Goal: Book appointment/travel/reservation

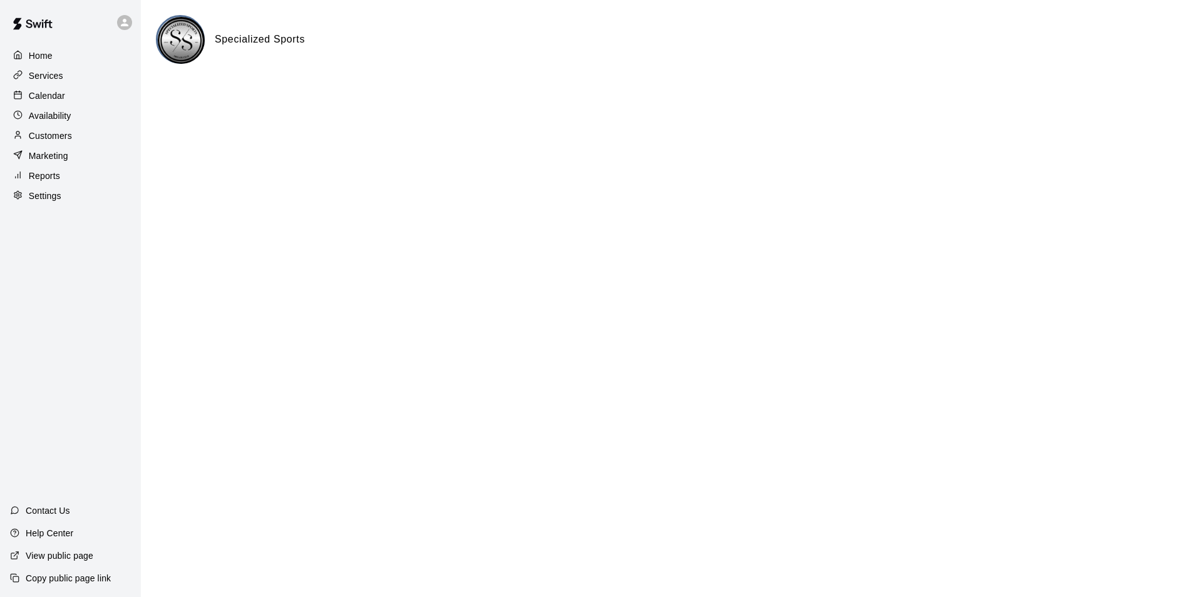
click at [52, 91] on p "Calendar" at bounding box center [47, 95] width 36 height 13
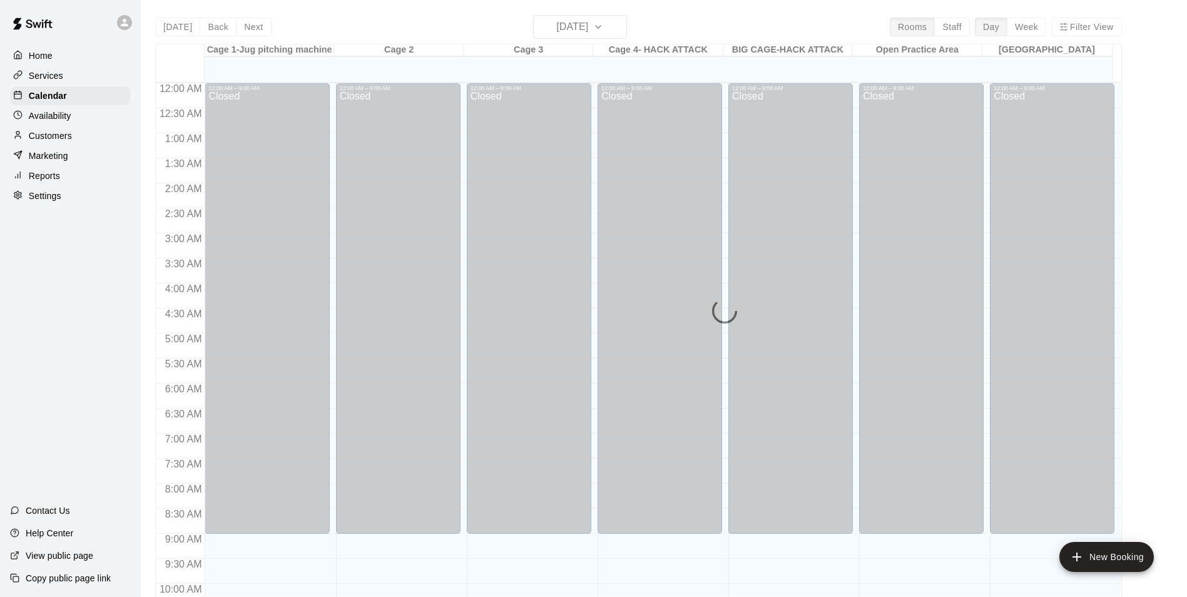
scroll to position [619, 0]
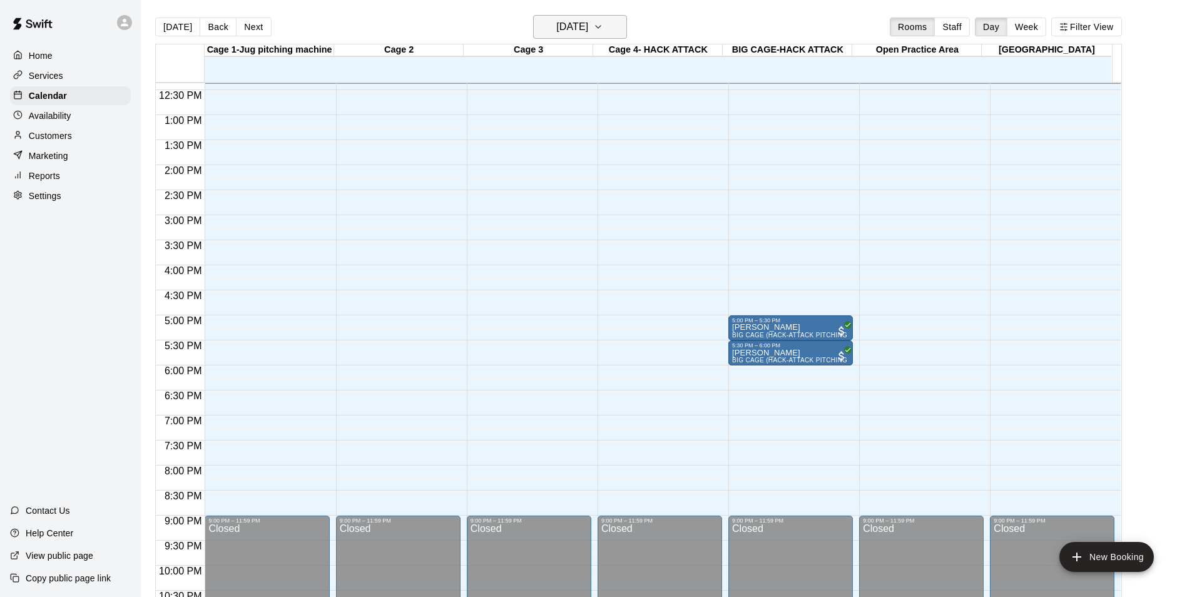
click at [603, 28] on icon "button" at bounding box center [598, 26] width 10 height 15
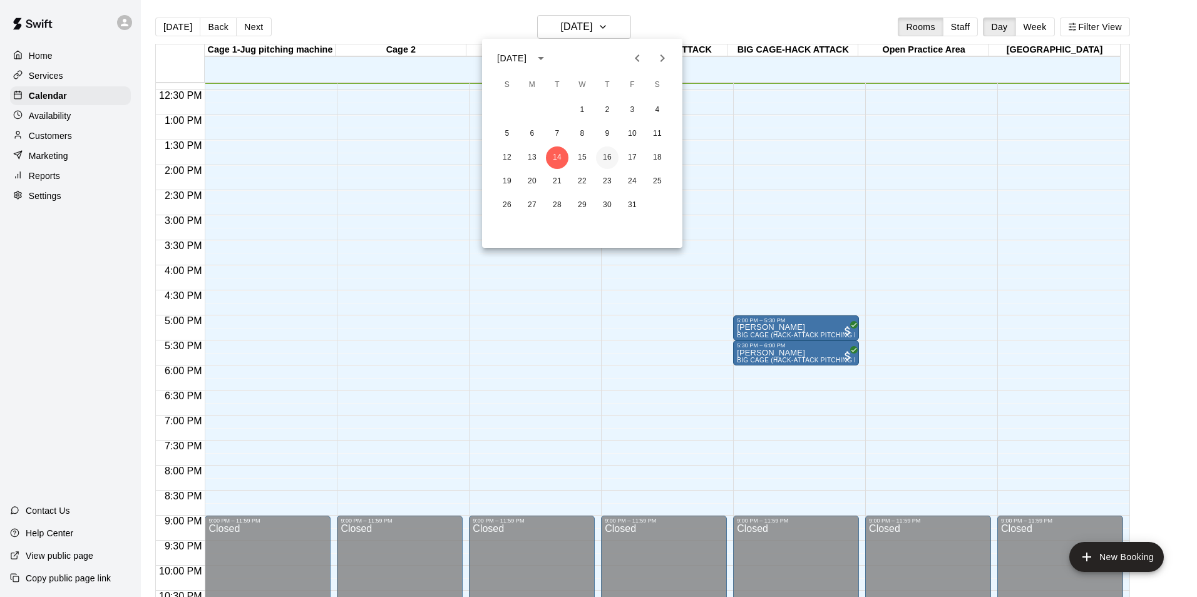
click at [607, 155] on button "16" at bounding box center [607, 157] width 23 height 23
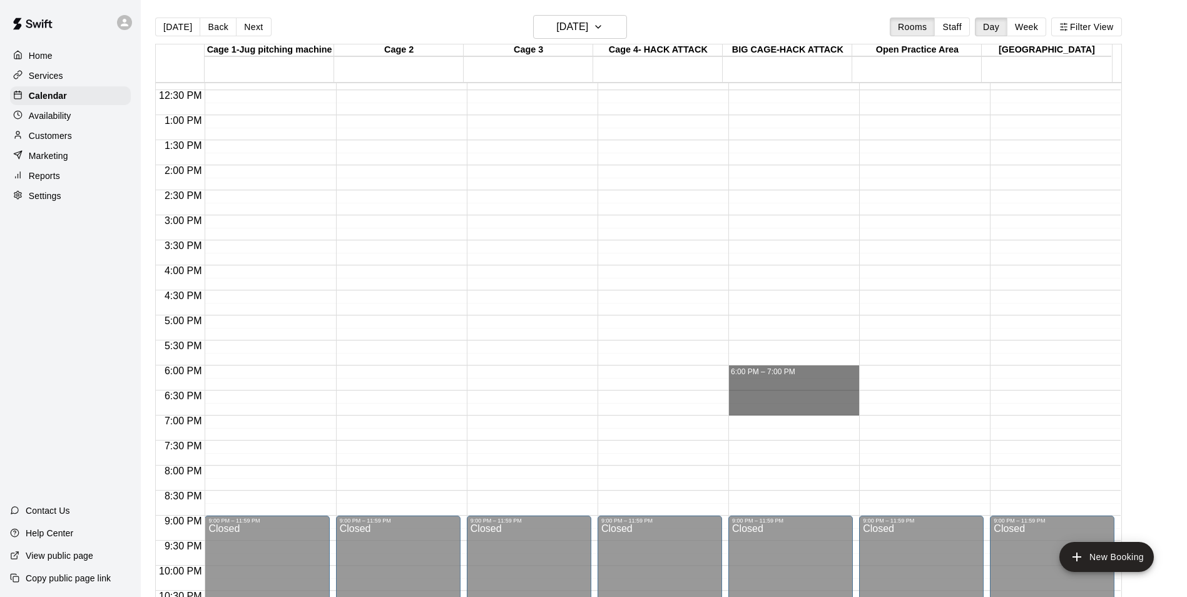
drag, startPoint x: 793, startPoint y: 369, endPoint x: 793, endPoint y: 413, distance: 43.8
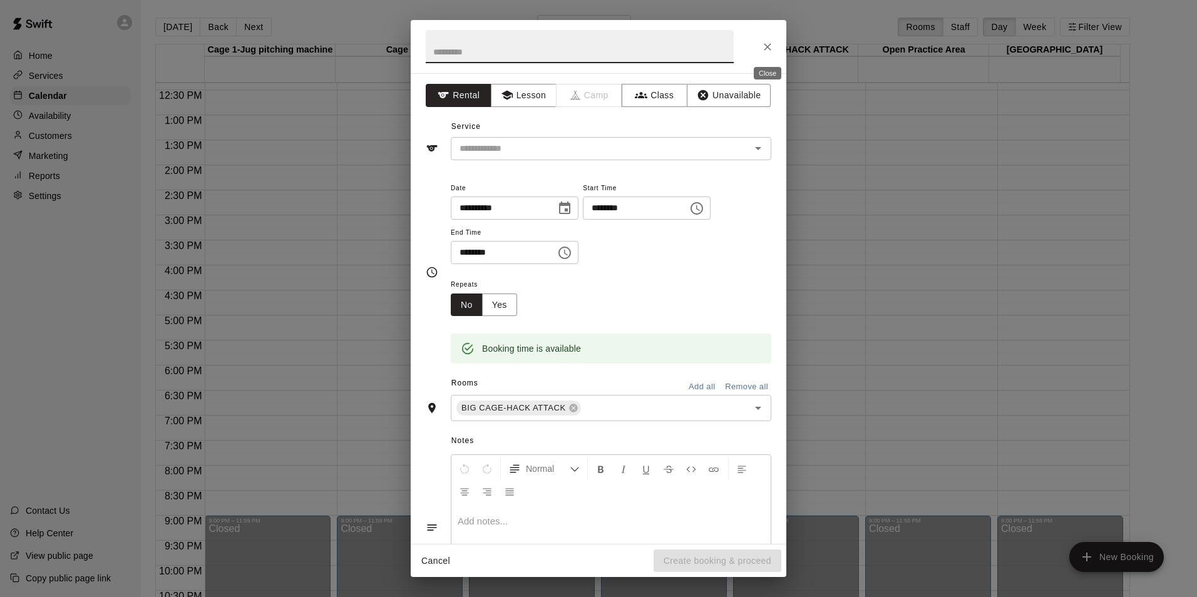
click at [771, 51] on icon "Close" at bounding box center [767, 47] width 13 height 13
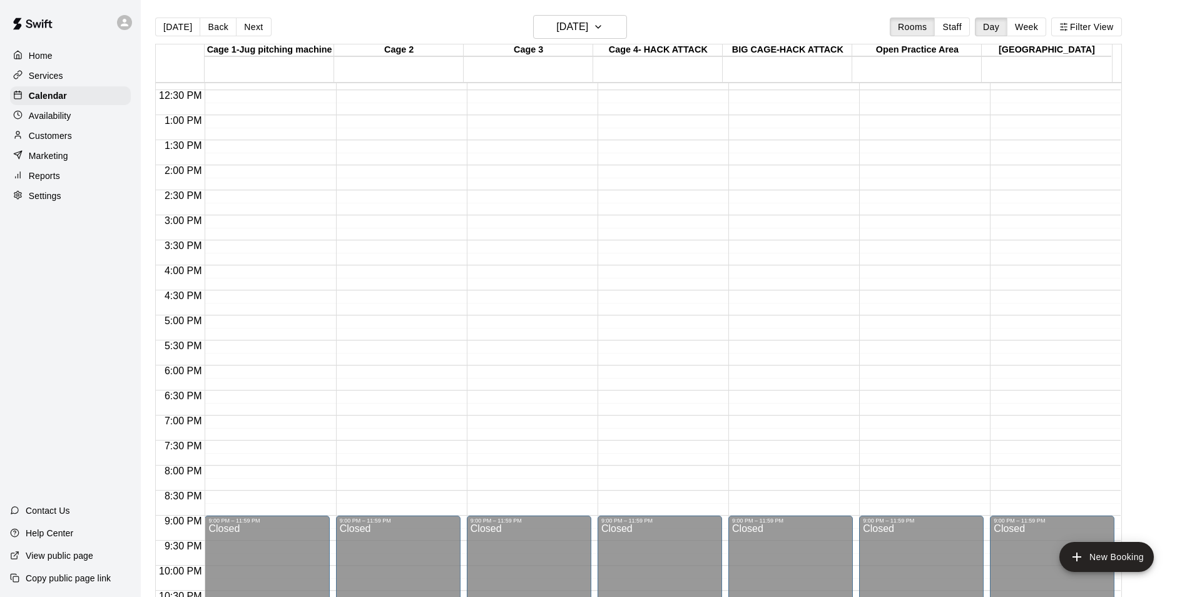
click at [441, 21] on div "[DATE] Back [DATE][DATE] Rooms Staff Day Week Filter View" at bounding box center [638, 29] width 967 height 29
click at [46, 138] on p "Customers" at bounding box center [50, 136] width 43 height 13
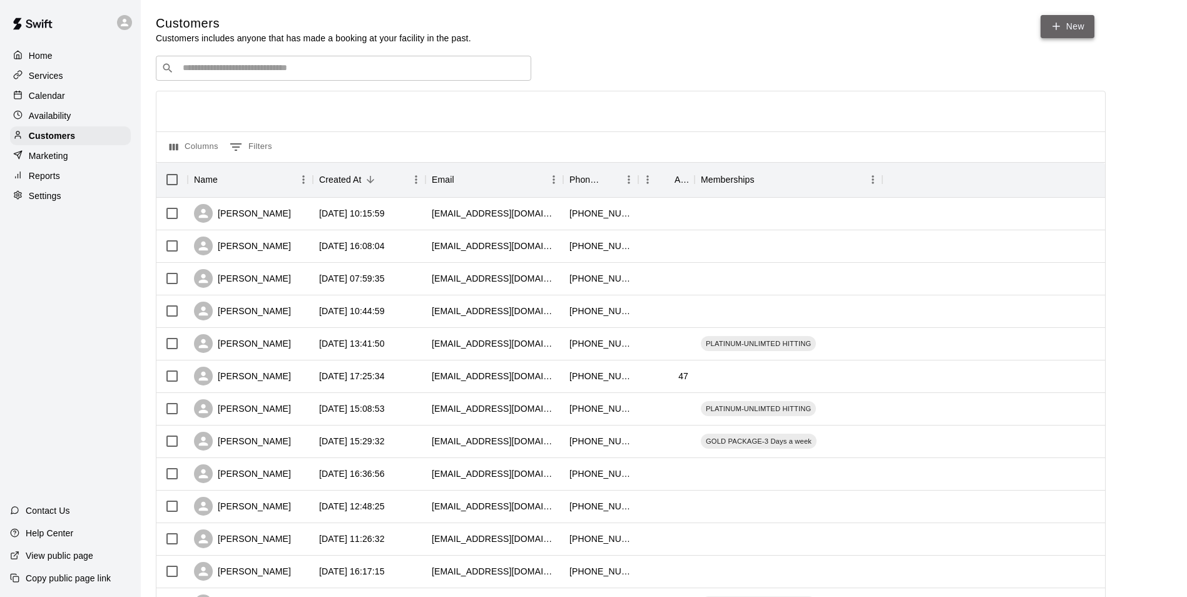
click at [1078, 23] on link "New" at bounding box center [1068, 26] width 54 height 23
select select "**"
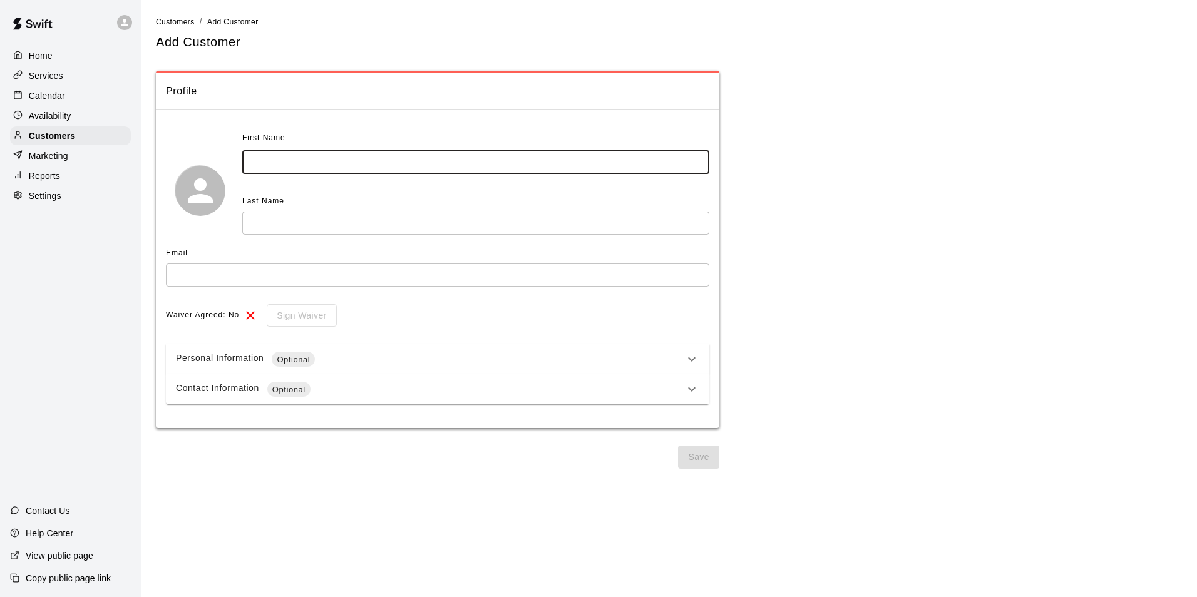
click at [382, 156] on input "text" at bounding box center [475, 162] width 467 height 23
type input "****"
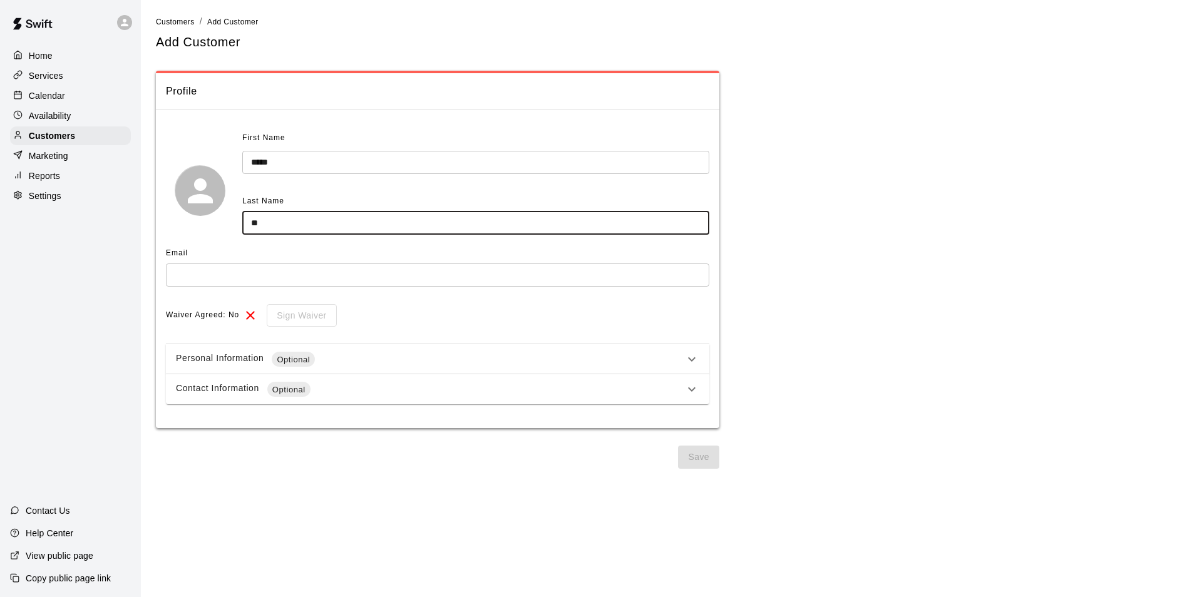
type input "*"
type input "*******"
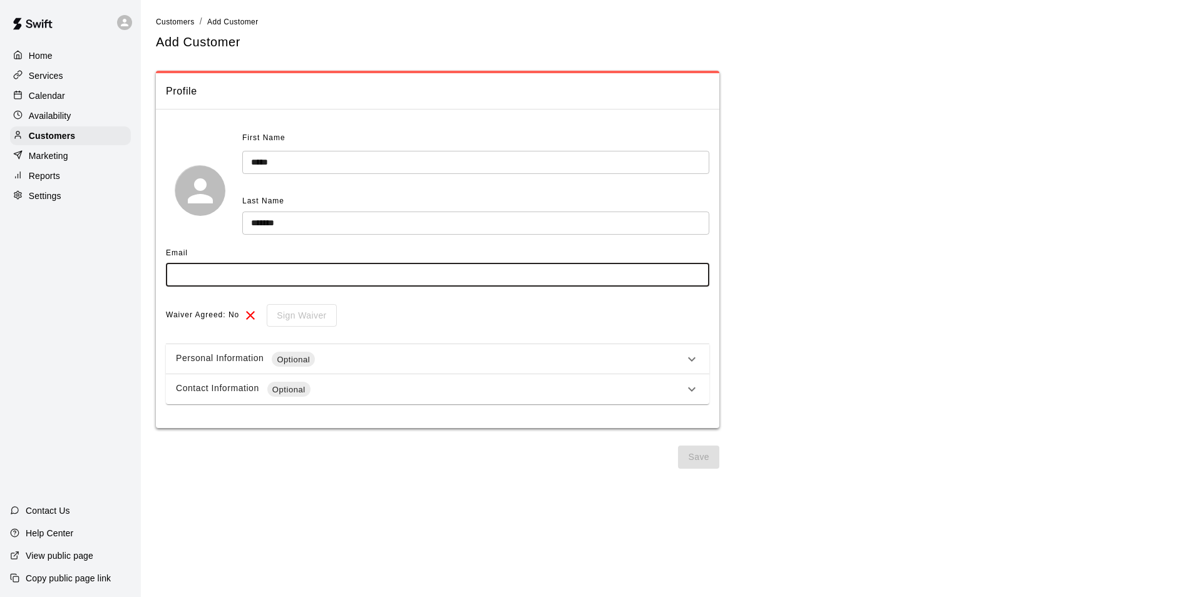
click at [319, 275] on input "text" at bounding box center [437, 274] width 543 height 23
type input "**********"
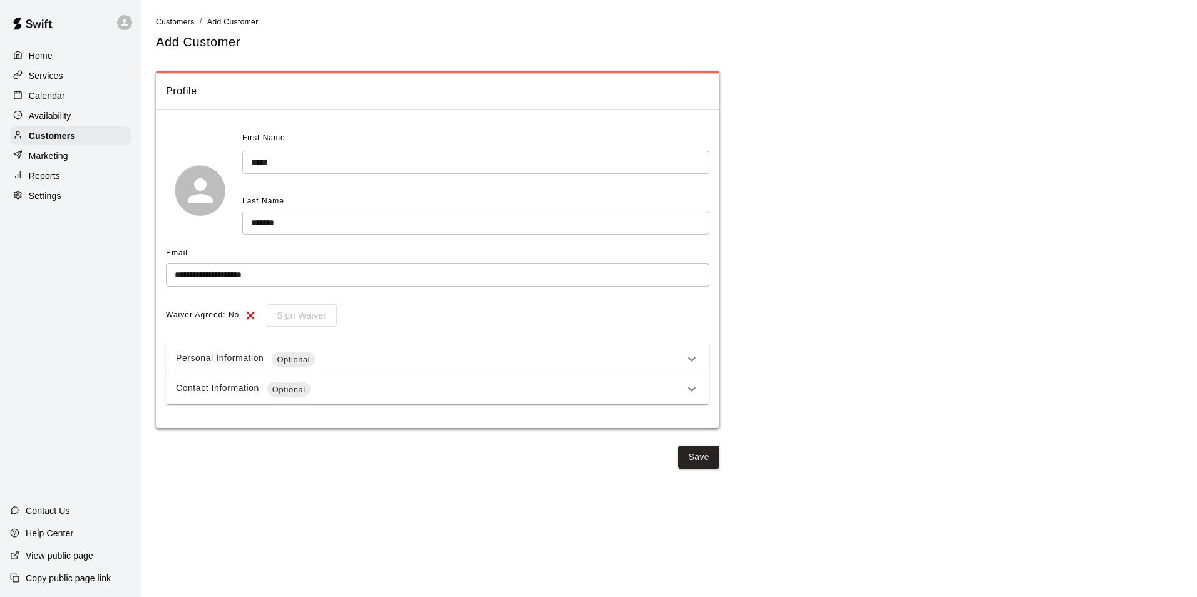
click at [482, 364] on div "Personal Information Optional" at bounding box center [430, 359] width 508 height 15
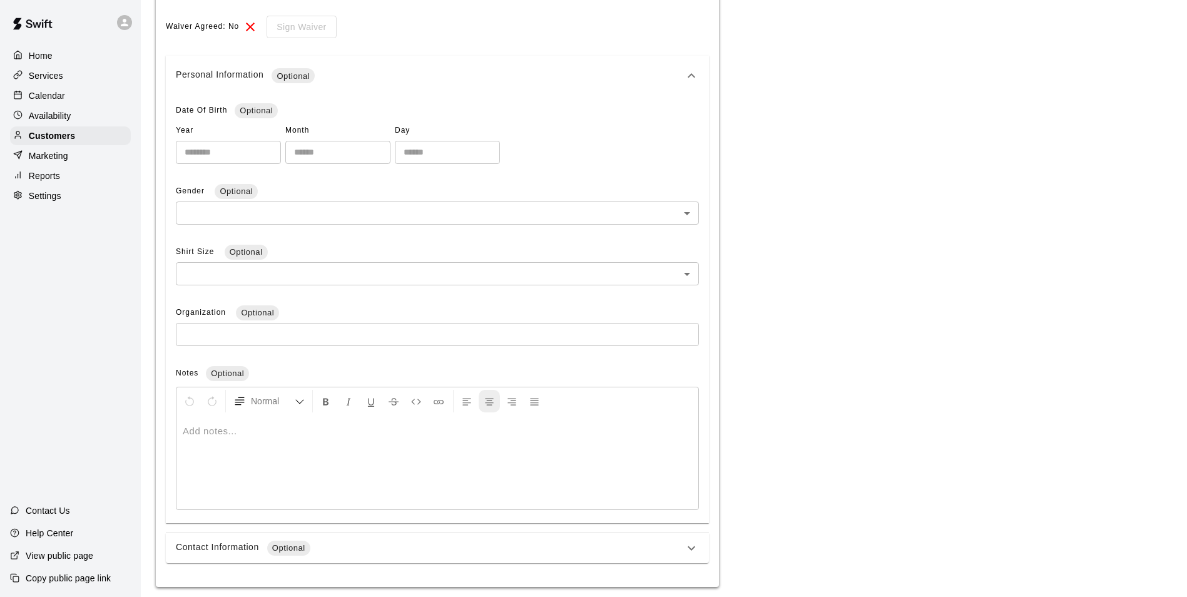
scroll to position [329, 0]
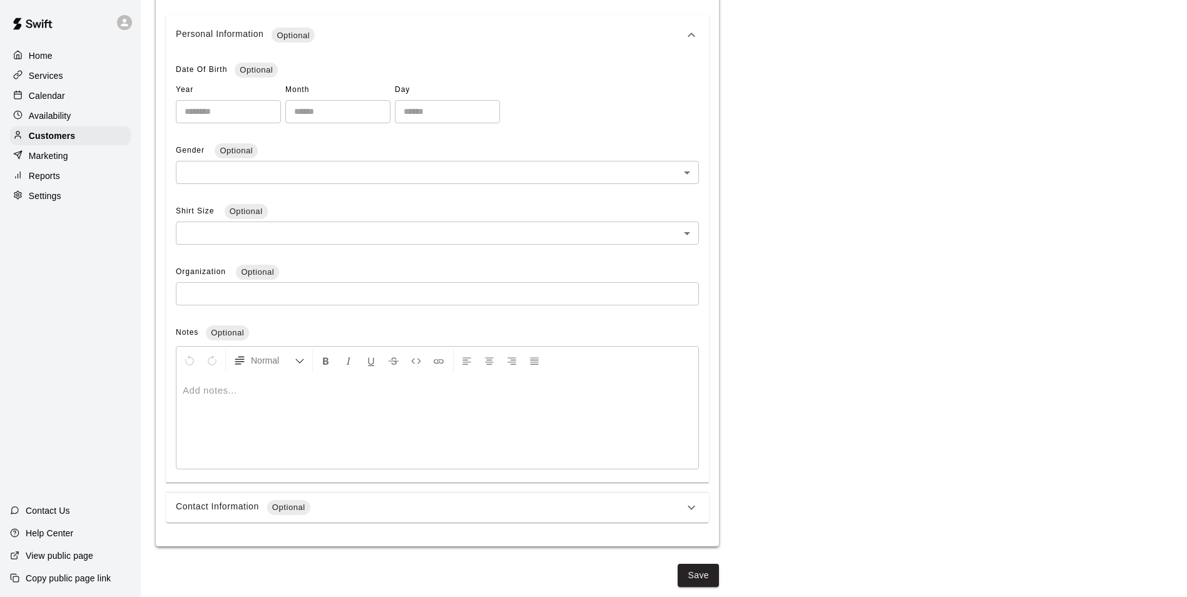
click at [691, 514] on icon at bounding box center [691, 507] width 15 height 15
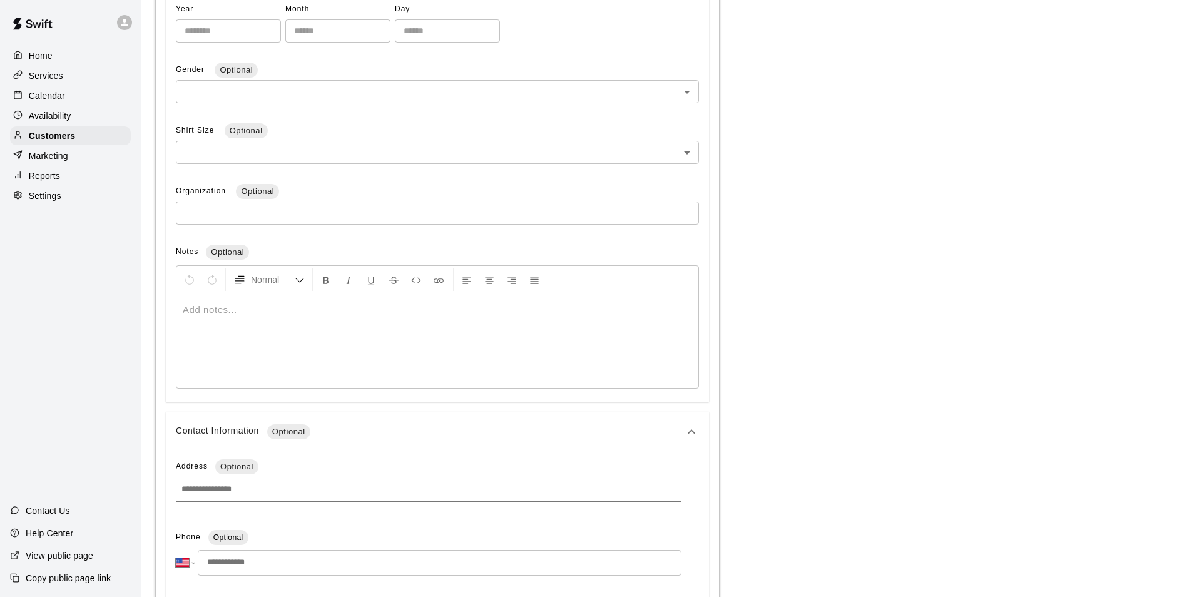
scroll to position [579, 0]
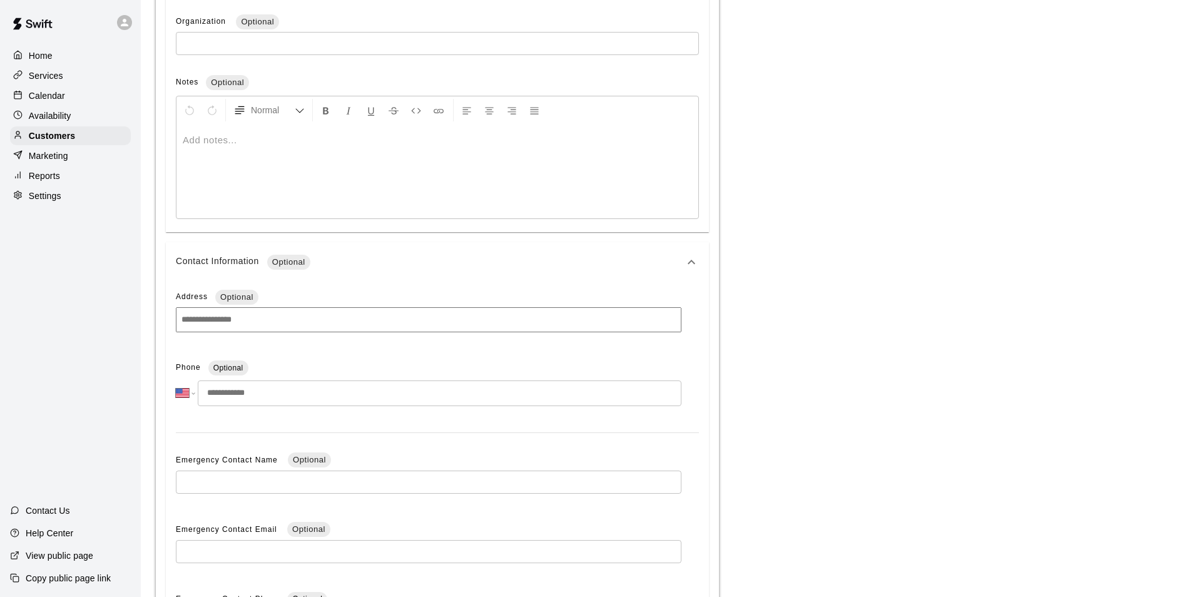
click at [283, 322] on input at bounding box center [429, 319] width 506 height 25
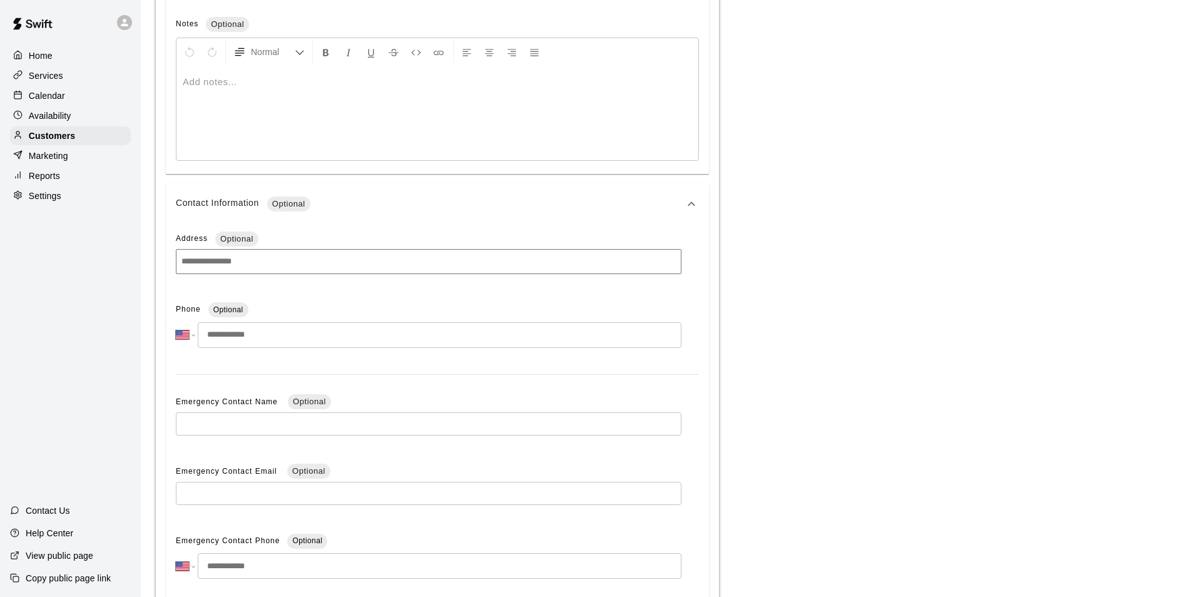
scroll to position [705, 0]
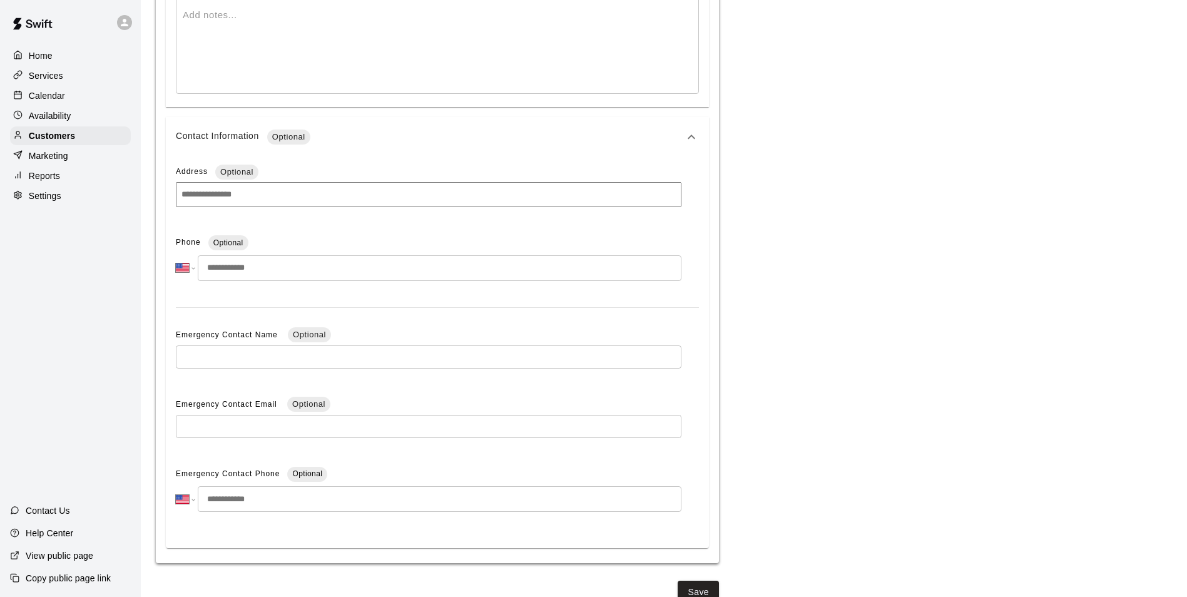
drag, startPoint x: 243, startPoint y: 255, endPoint x: 242, endPoint y: 266, distance: 11.3
click at [243, 255] on input "tel" at bounding box center [440, 268] width 484 height 26
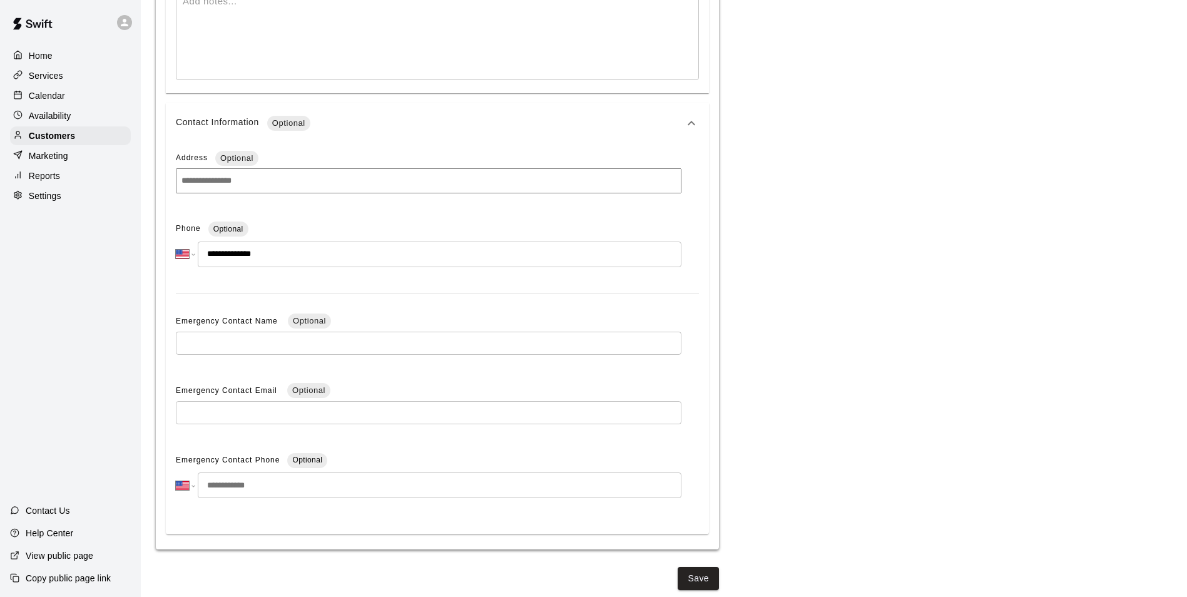
scroll to position [723, 0]
type input "**********"
click at [686, 576] on button "Save" at bounding box center [698, 575] width 41 height 23
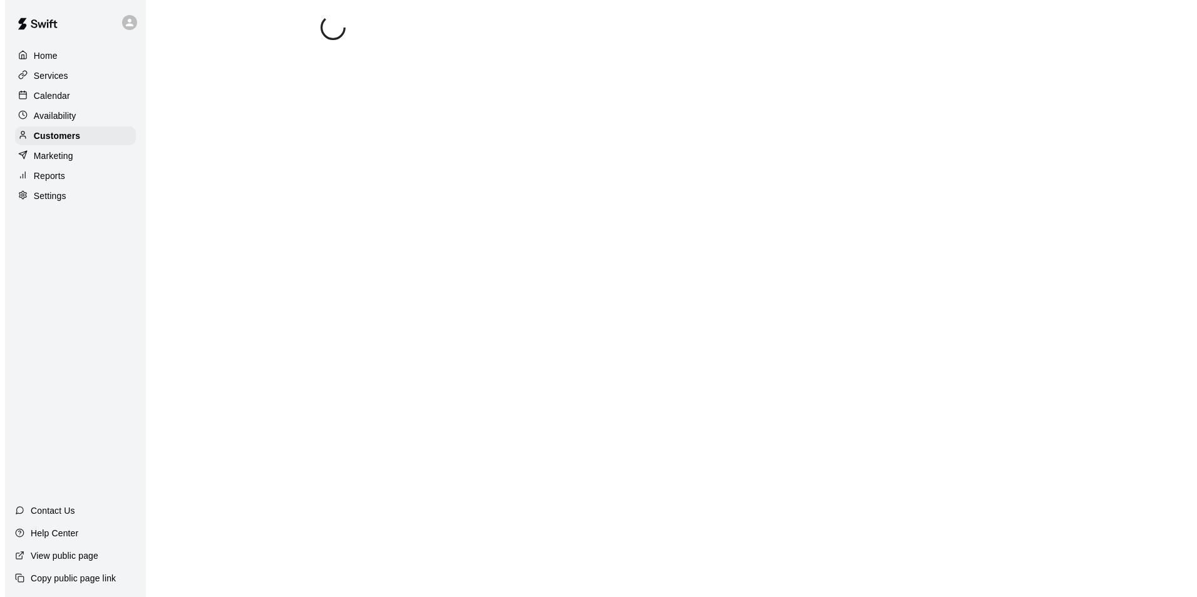
scroll to position [0, 0]
select select "**"
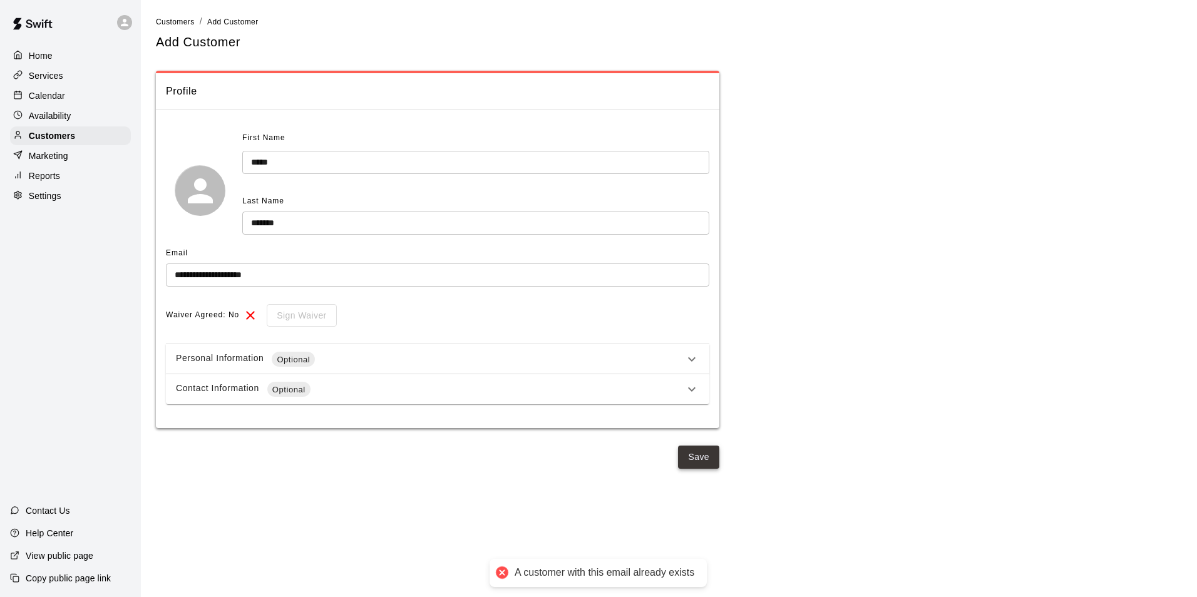
click at [712, 456] on button "Save" at bounding box center [698, 457] width 41 height 23
select select "**"
click at [77, 137] on div "Customers" at bounding box center [70, 135] width 121 height 19
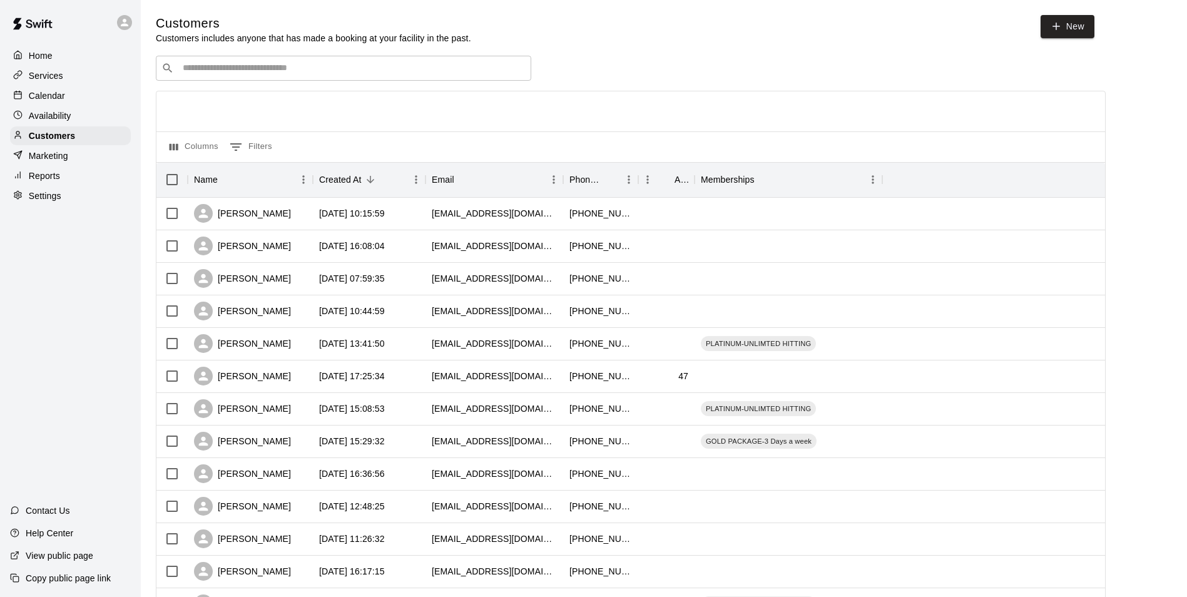
click at [255, 69] on input "Search customers by name or email" at bounding box center [352, 68] width 347 height 13
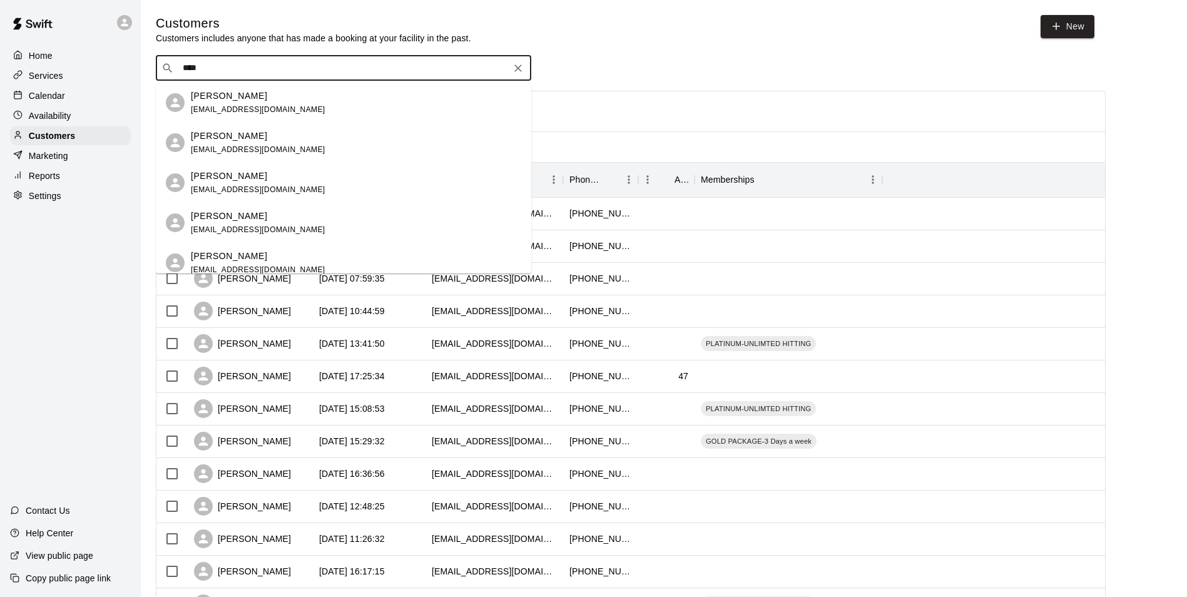
type input "****"
click at [641, 106] on div at bounding box center [630, 111] width 949 height 40
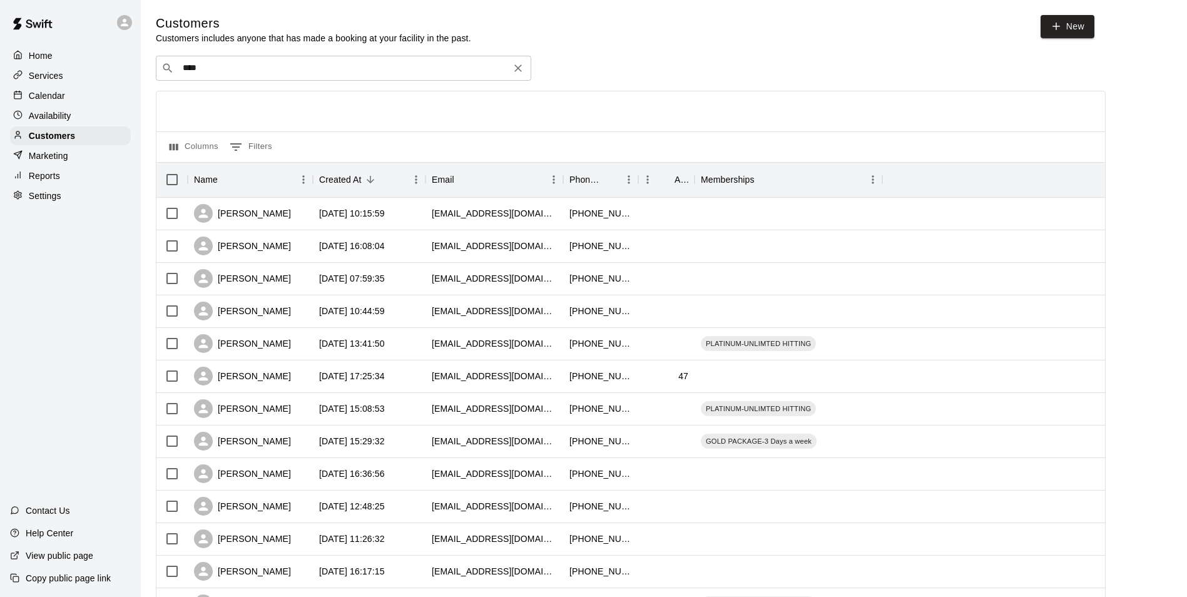
click at [246, 73] on input "****" at bounding box center [343, 68] width 328 height 13
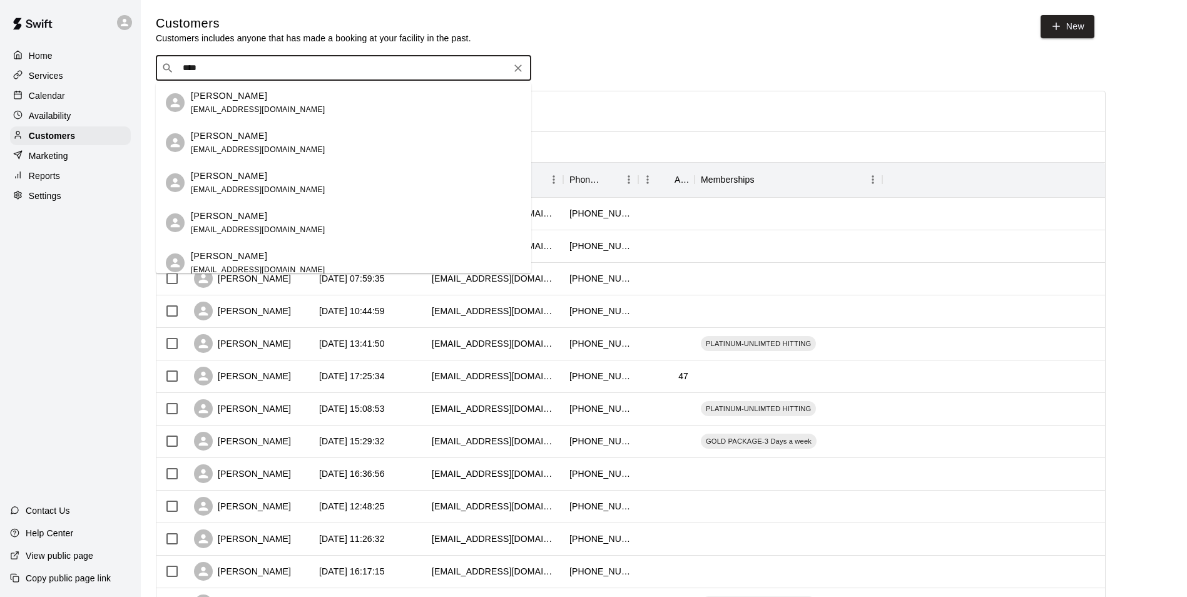
click at [243, 113] on span "[EMAIL_ADDRESS][DOMAIN_NAME]" at bounding box center [258, 109] width 135 height 9
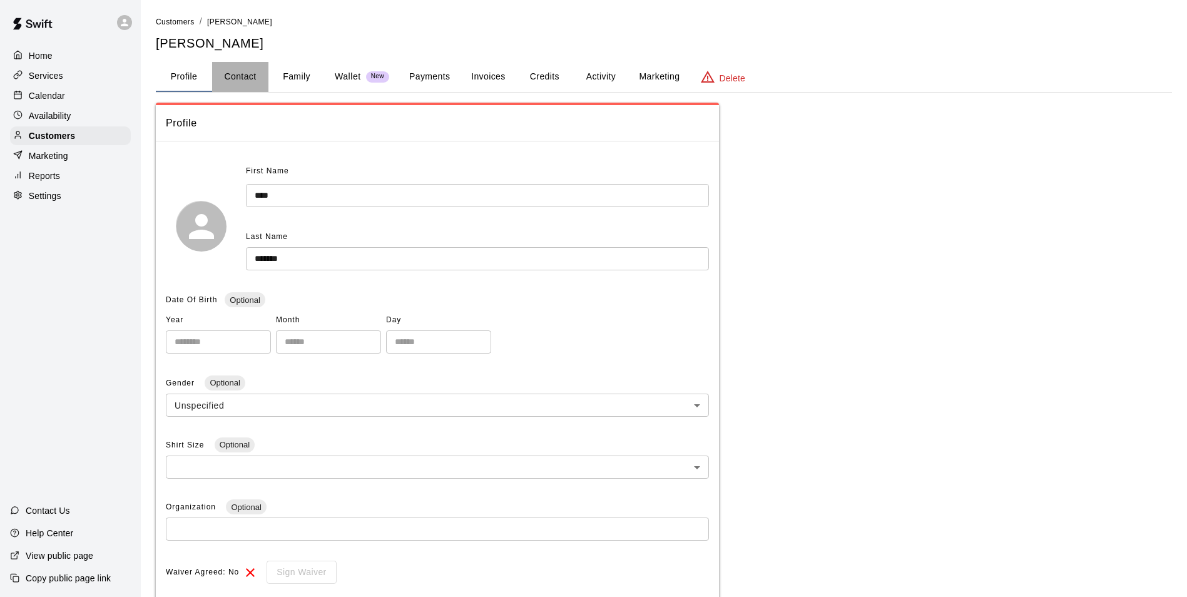
click at [238, 79] on button "Contact" at bounding box center [240, 77] width 56 height 30
select select "**"
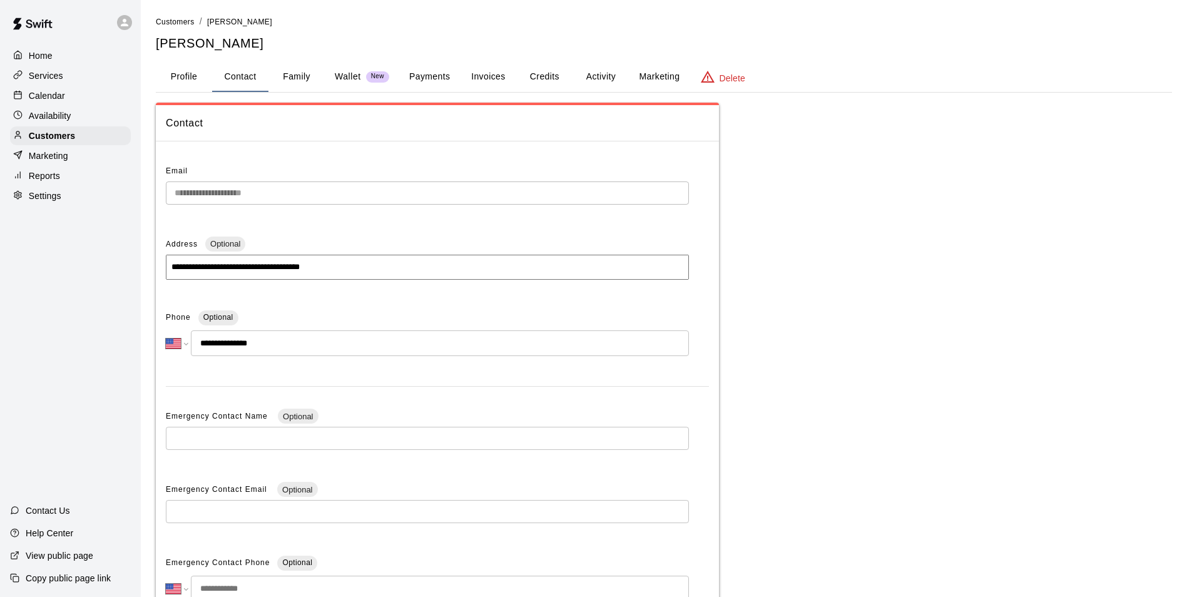
click at [300, 80] on button "Family" at bounding box center [296, 77] width 56 height 30
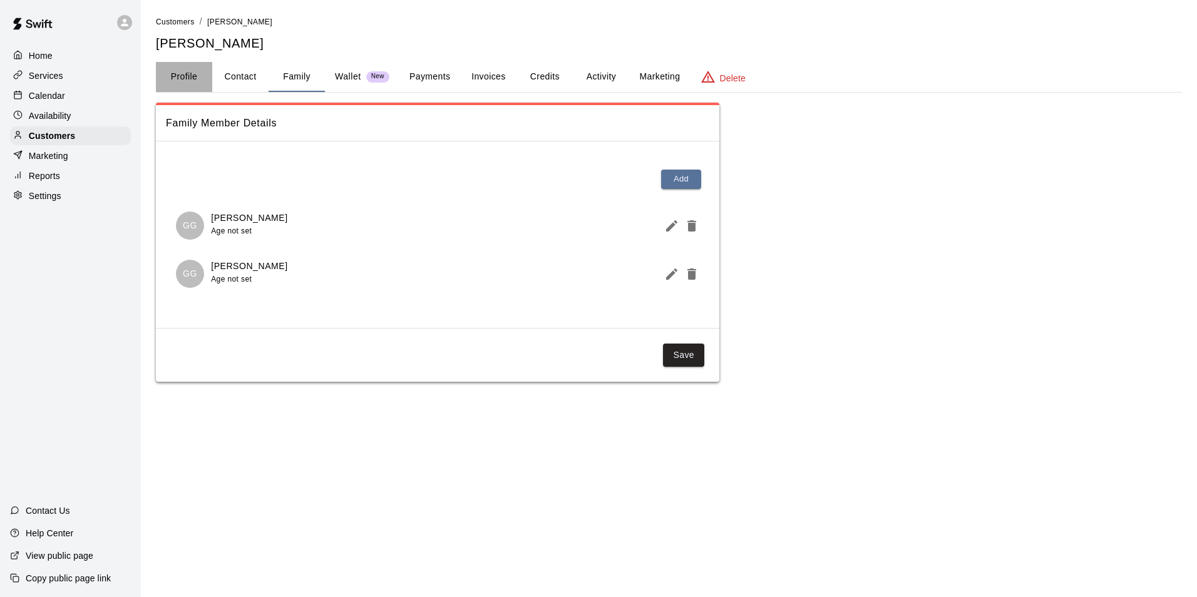
click at [198, 77] on button "Profile" at bounding box center [184, 77] width 56 height 30
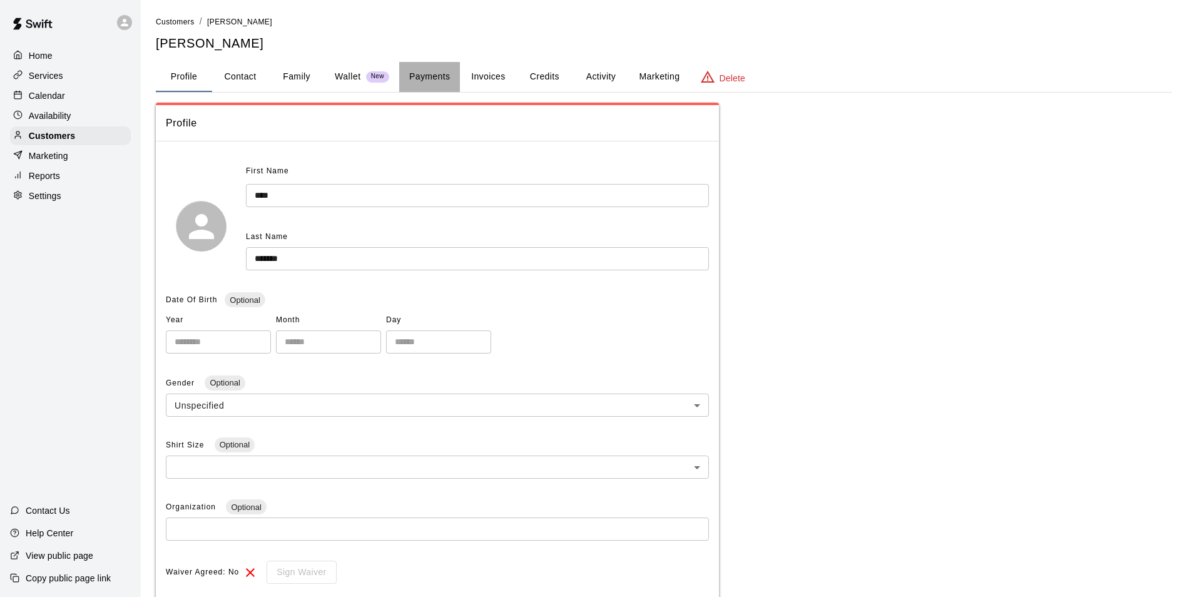
click at [441, 81] on button "Payments" at bounding box center [429, 77] width 61 height 30
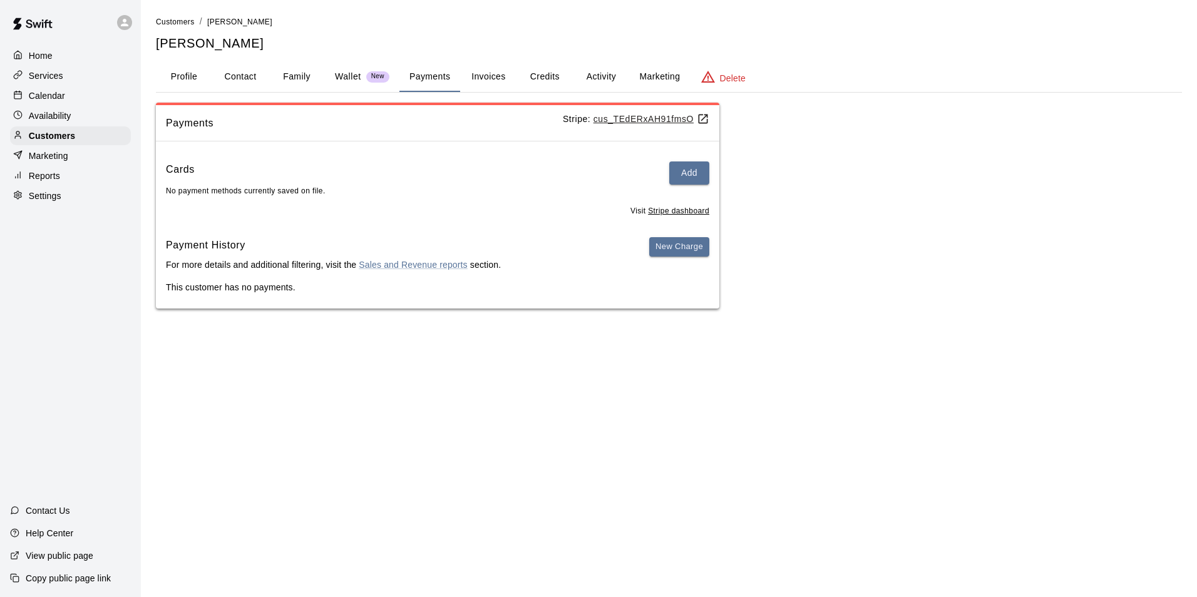
click at [497, 76] on button "Invoices" at bounding box center [488, 77] width 56 height 30
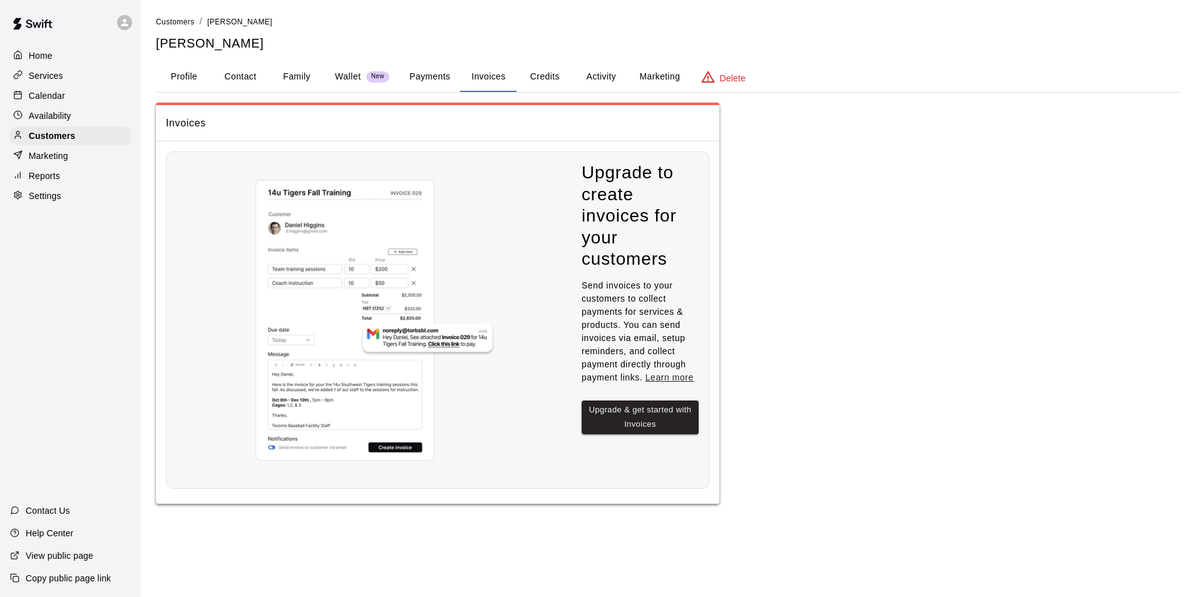
click at [540, 84] on button "Credits" at bounding box center [544, 77] width 56 height 30
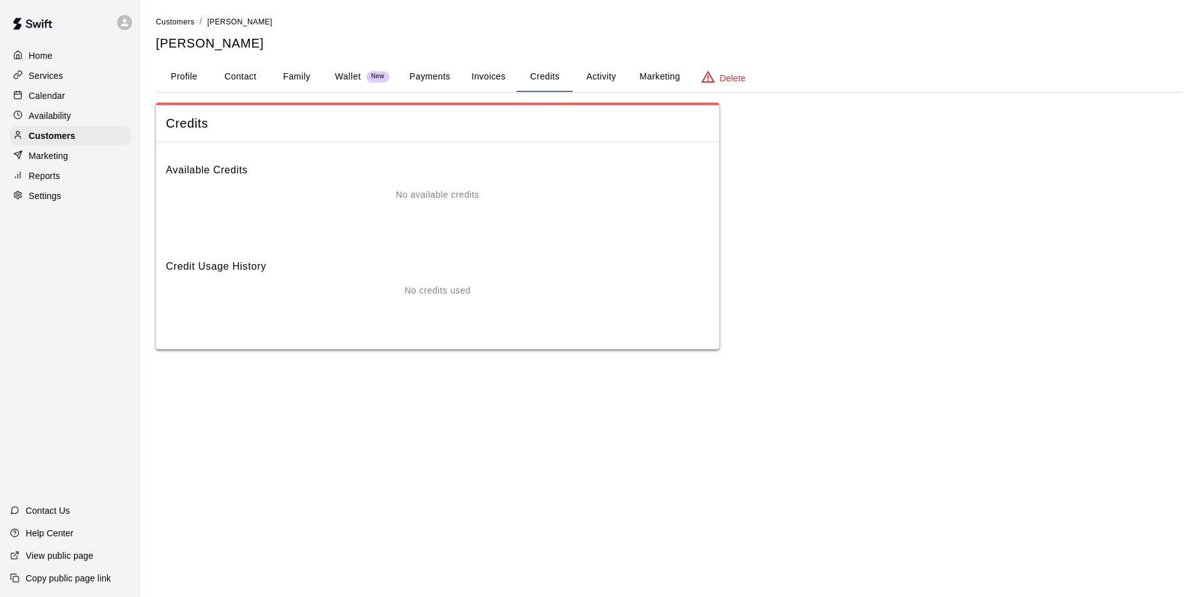
click at [180, 78] on button "Profile" at bounding box center [184, 77] width 56 height 30
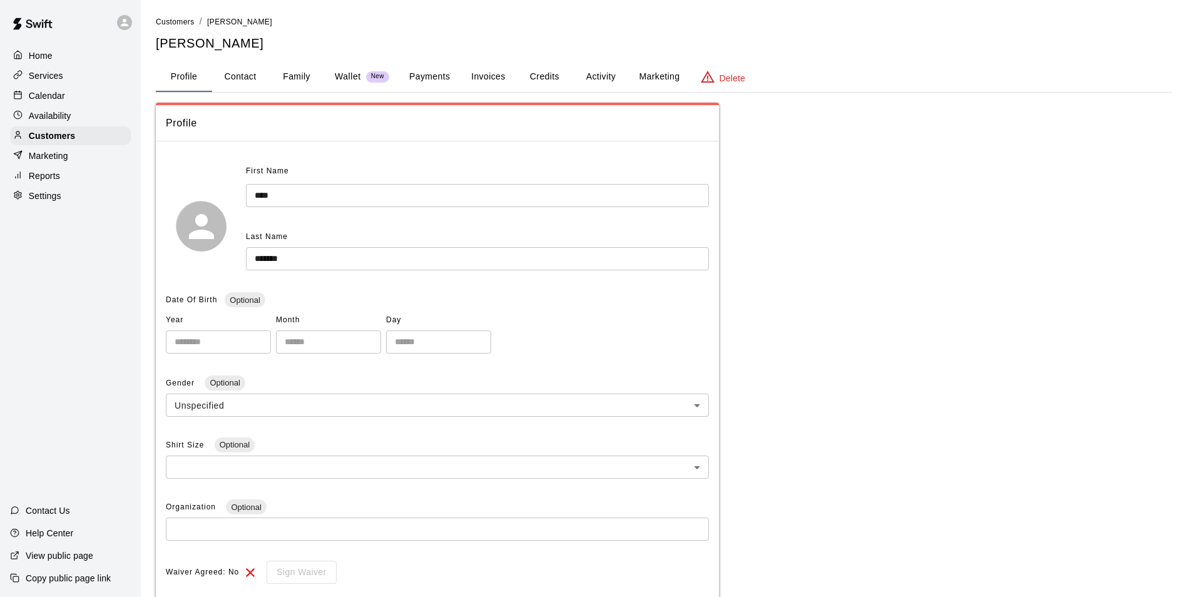
click at [598, 80] on button "Activity" at bounding box center [601, 77] width 56 height 30
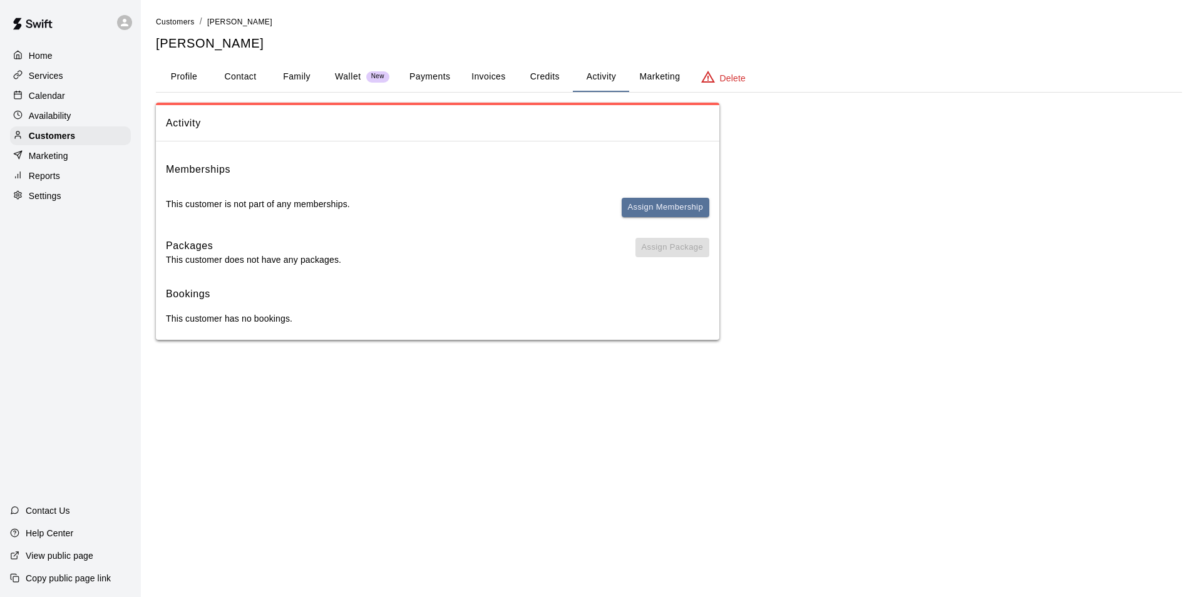
click at [555, 73] on button "Credits" at bounding box center [544, 77] width 56 height 30
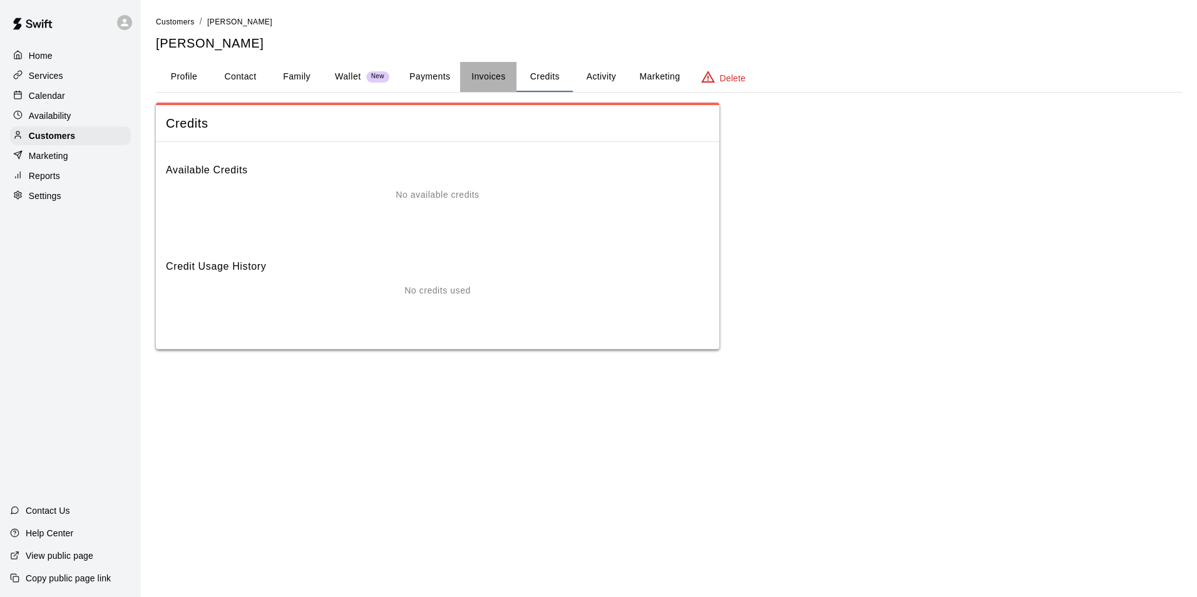
click at [500, 74] on button "Invoices" at bounding box center [488, 77] width 56 height 30
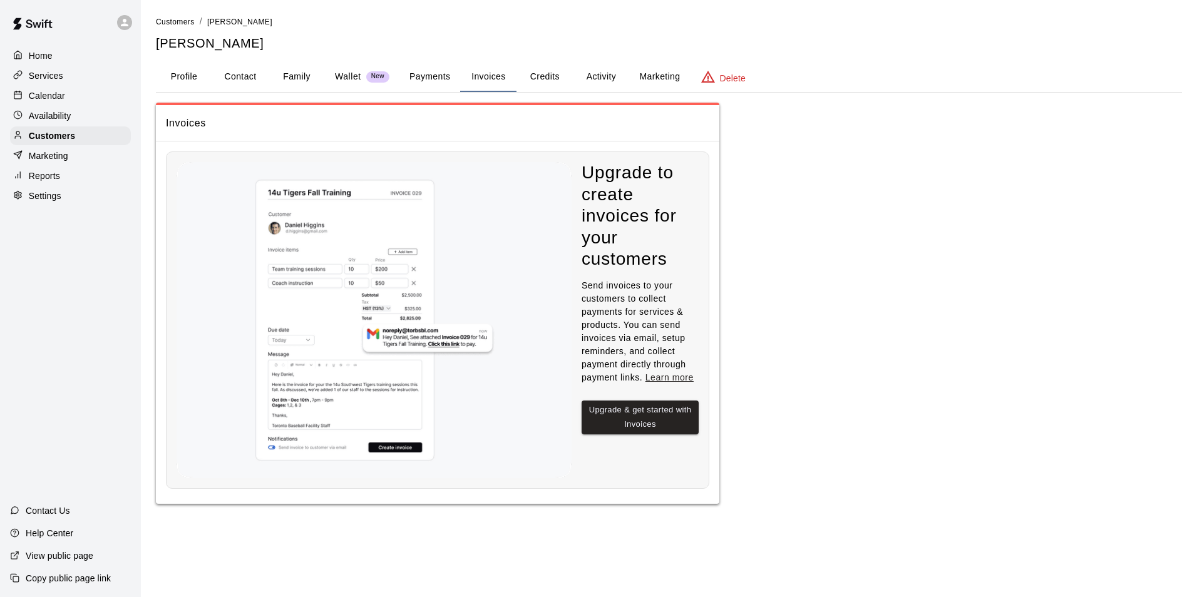
click at [446, 76] on button "Payments" at bounding box center [429, 77] width 61 height 30
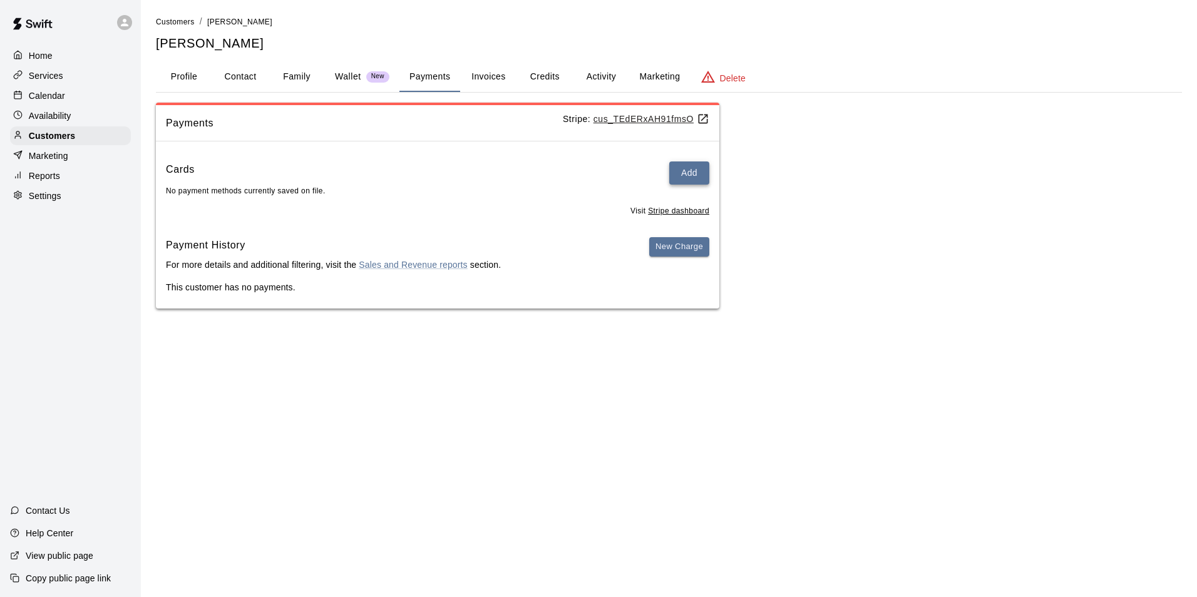
click at [682, 175] on button "Add" at bounding box center [689, 172] width 40 height 23
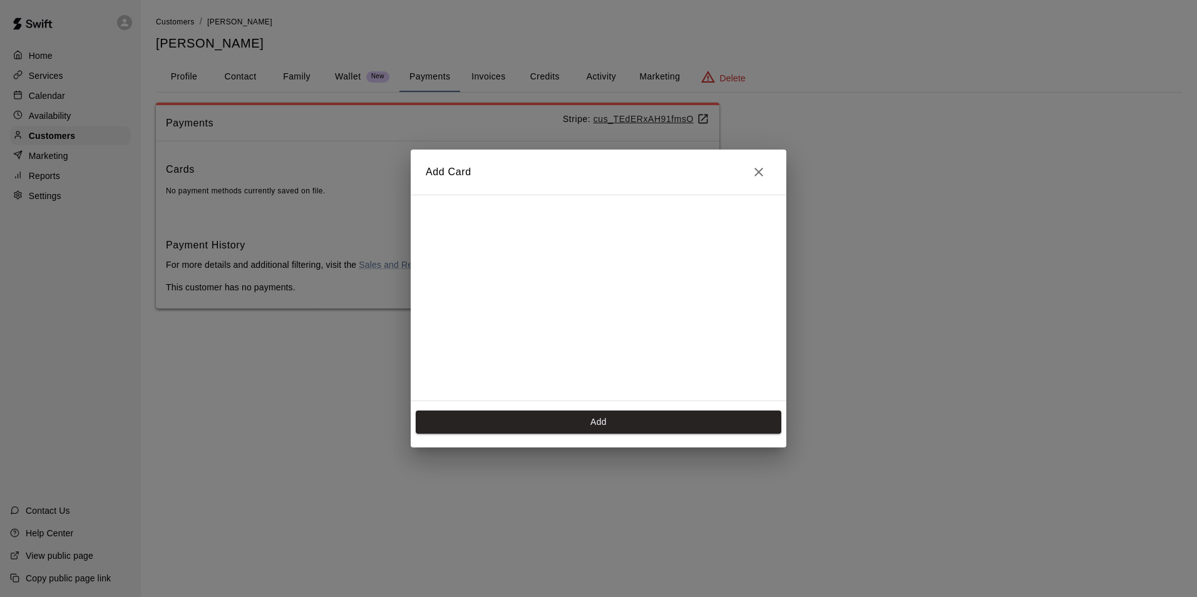
scroll to position [203, 0]
click at [602, 424] on button "Add" at bounding box center [598, 422] width 365 height 23
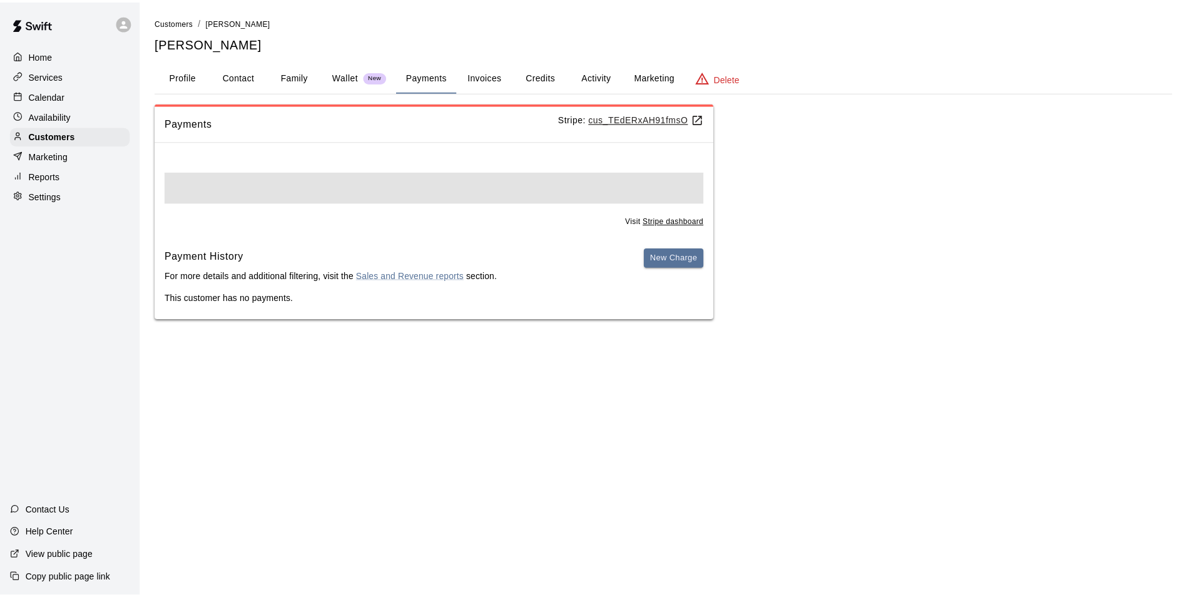
scroll to position [0, 0]
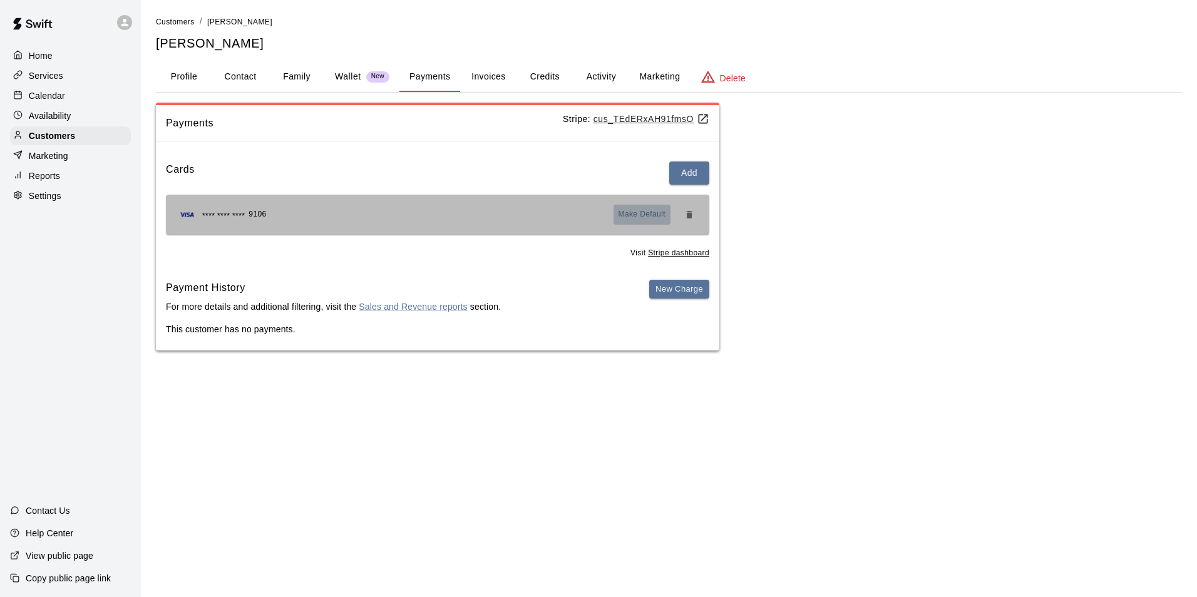
click at [645, 214] on span "Make Default" at bounding box center [642, 214] width 48 height 13
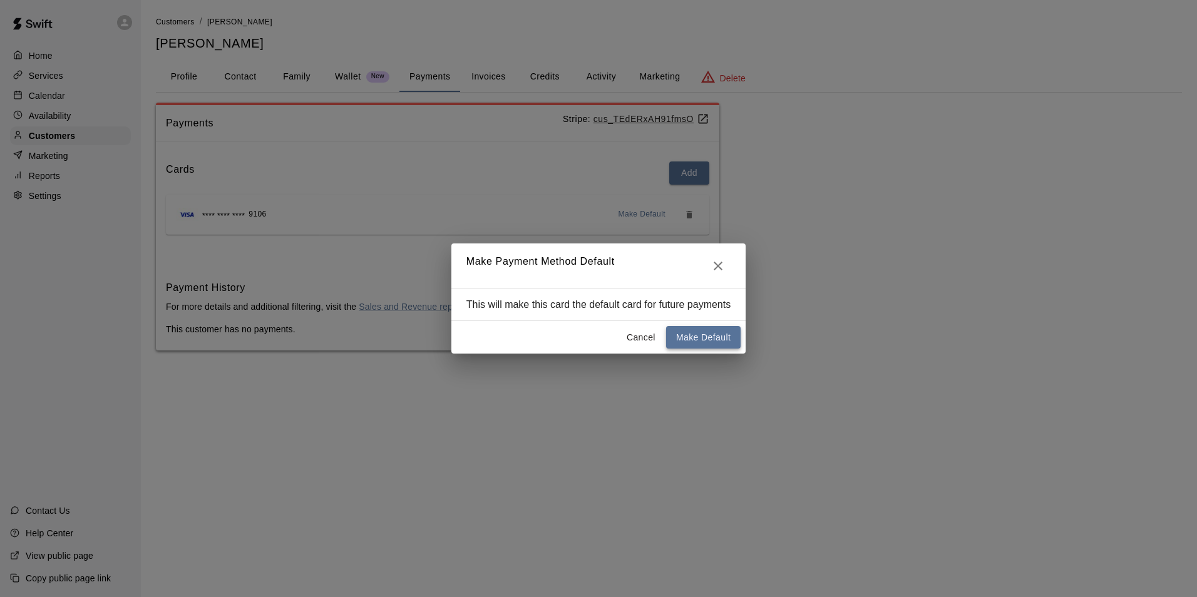
click at [694, 340] on button "Make Default" at bounding box center [703, 337] width 74 height 23
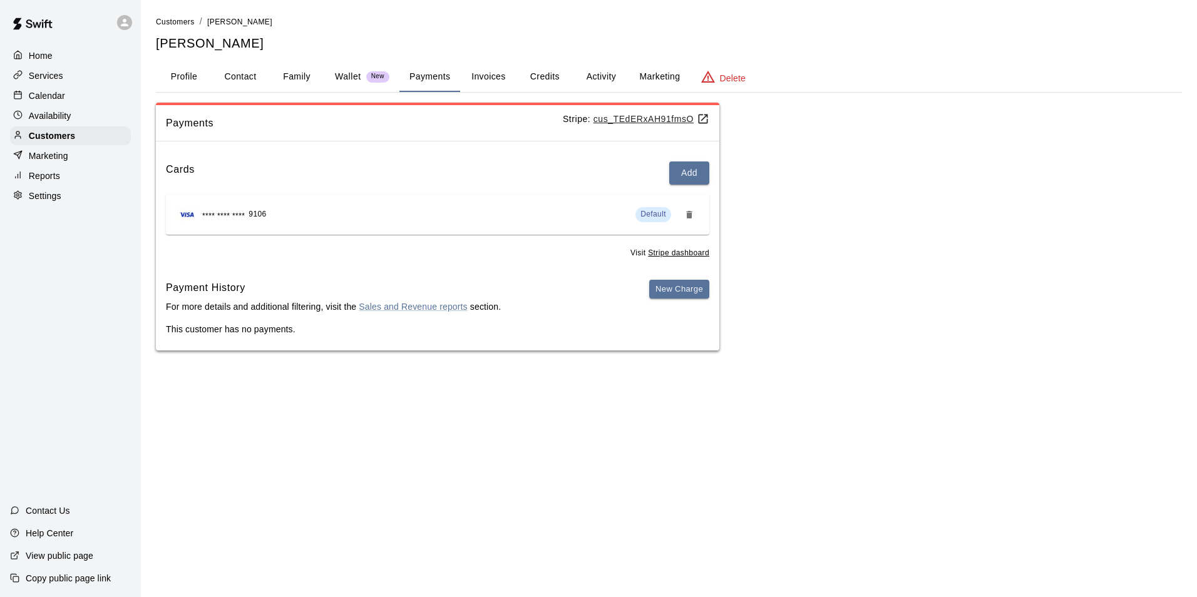
click at [241, 78] on button "Contact" at bounding box center [240, 77] width 56 height 30
select select "**"
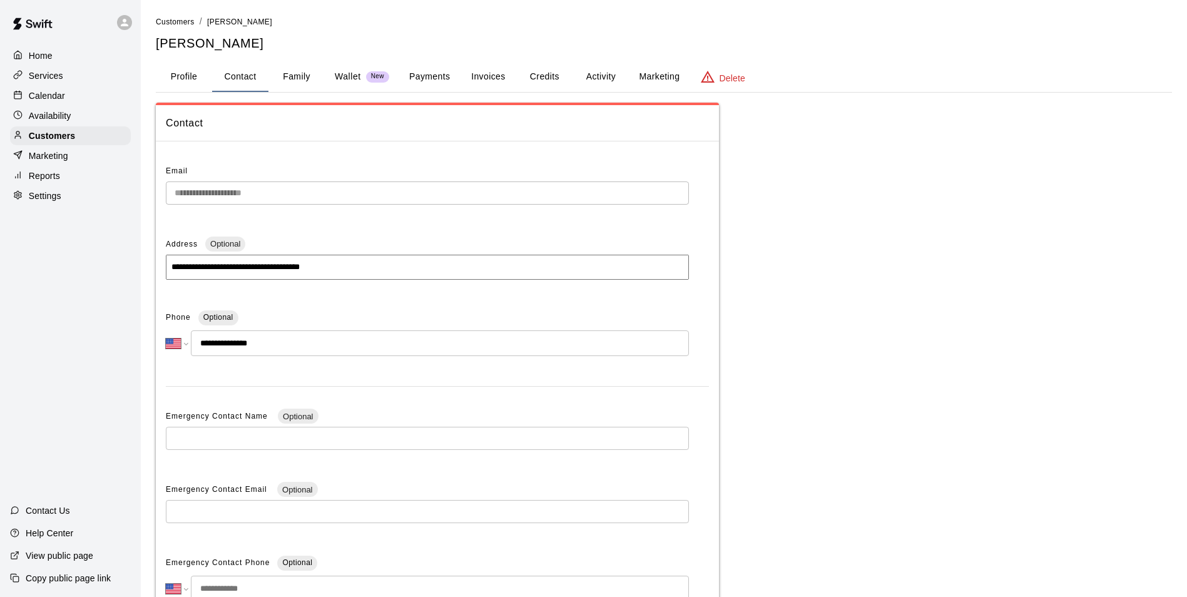
click at [189, 74] on button "Profile" at bounding box center [184, 77] width 56 height 30
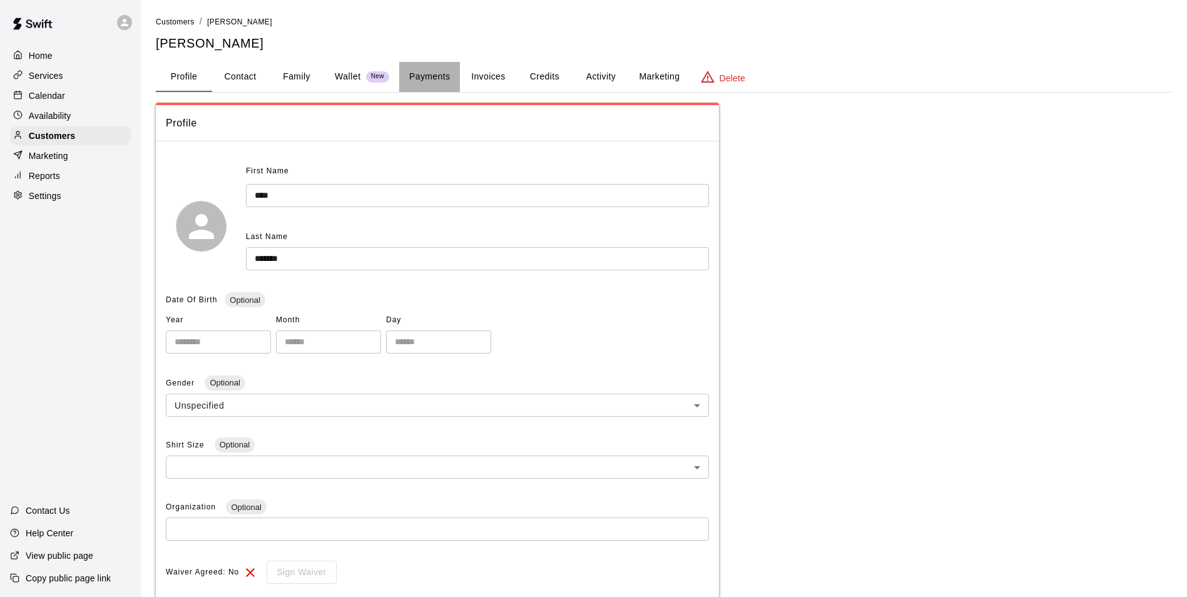
click at [435, 78] on button "Payments" at bounding box center [429, 77] width 61 height 30
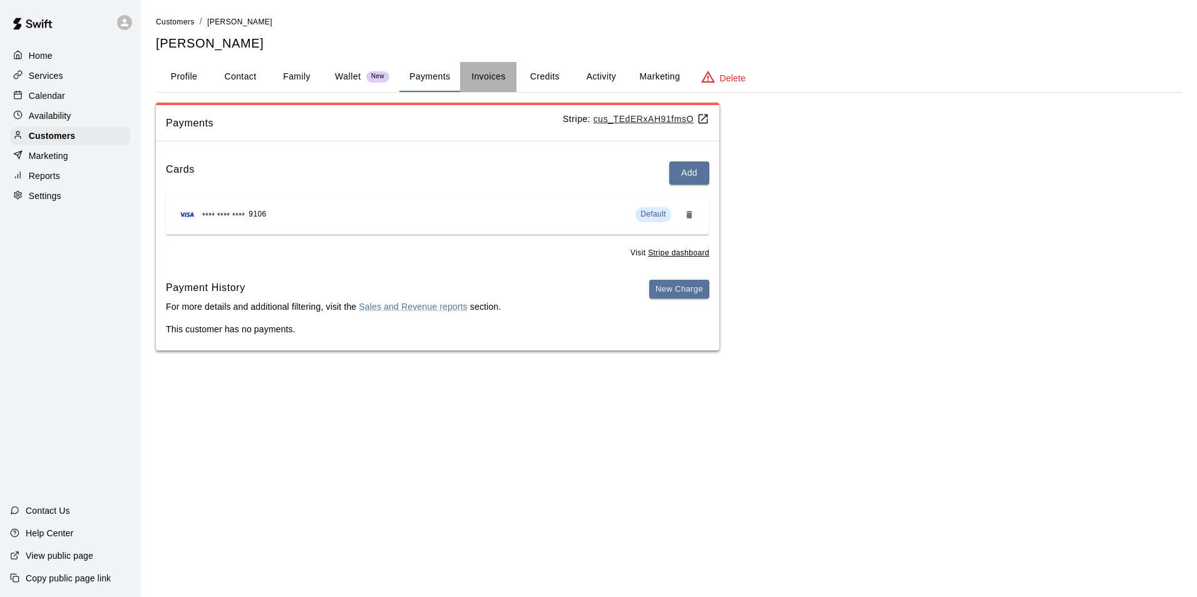
click at [494, 76] on button "Invoices" at bounding box center [488, 77] width 56 height 30
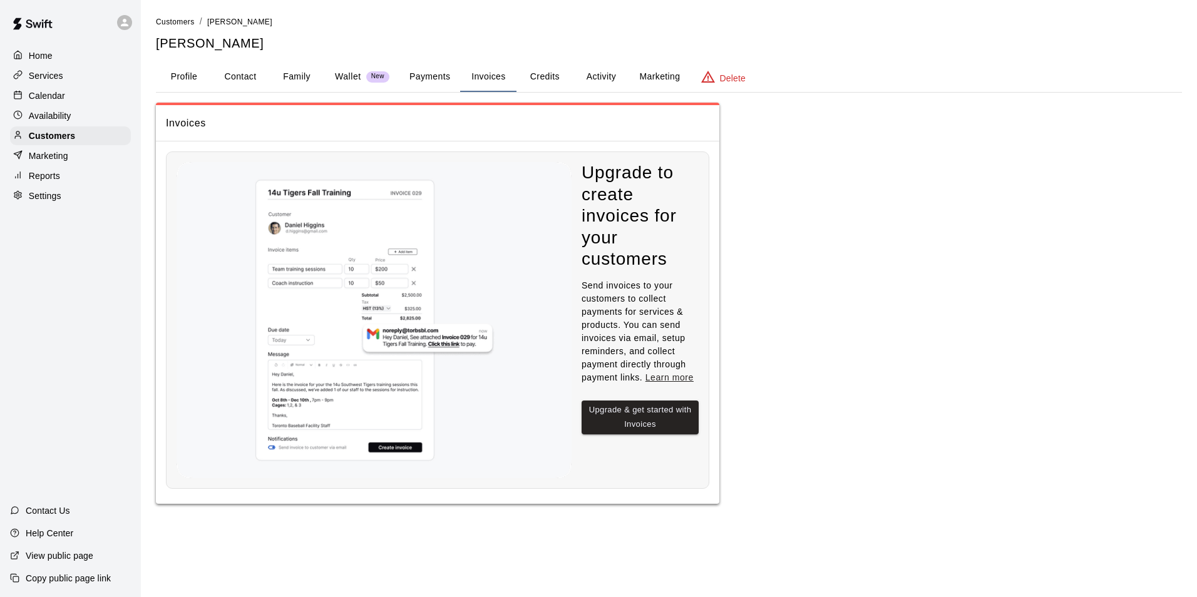
click at [45, 100] on p "Calendar" at bounding box center [47, 95] width 36 height 13
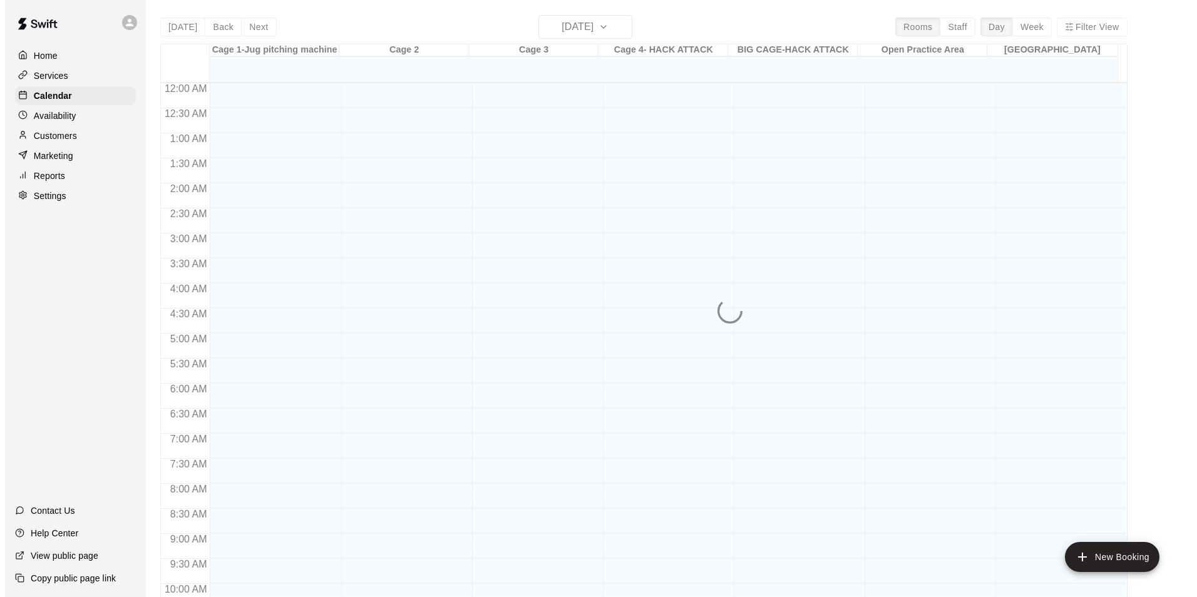
scroll to position [626, 0]
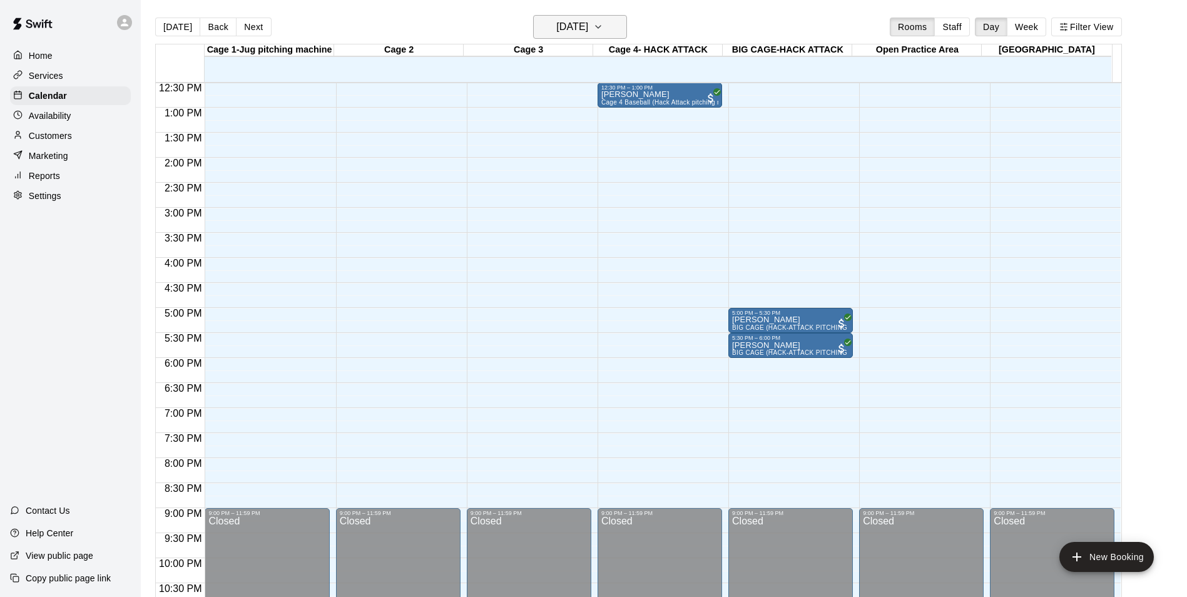
click at [613, 28] on button "[DATE]" at bounding box center [580, 27] width 94 height 24
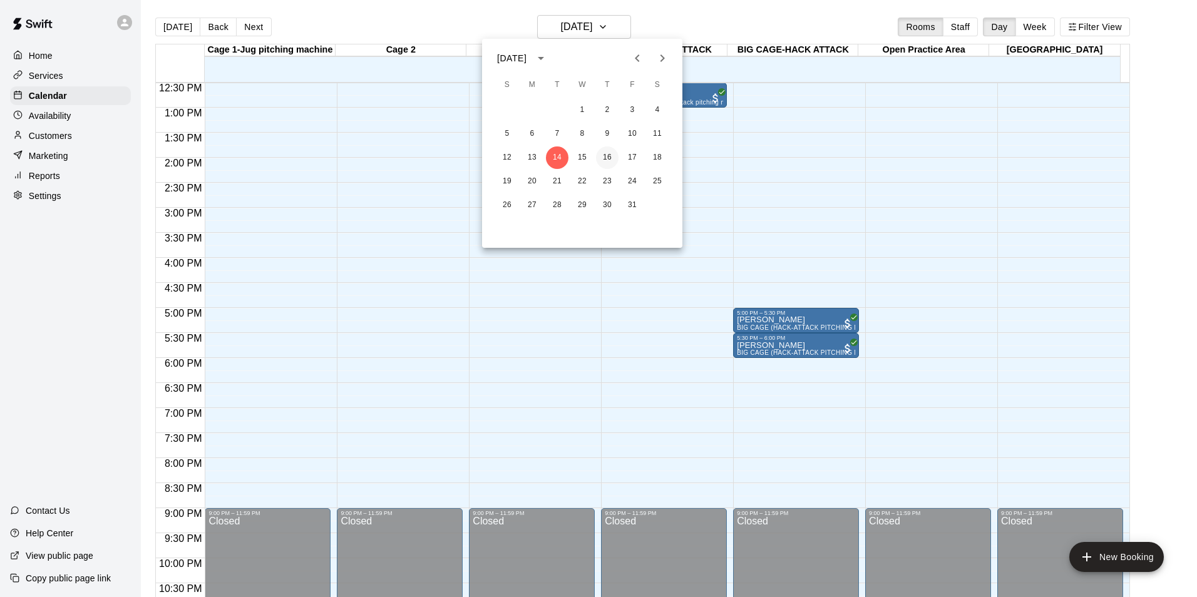
click at [608, 154] on button "16" at bounding box center [607, 157] width 23 height 23
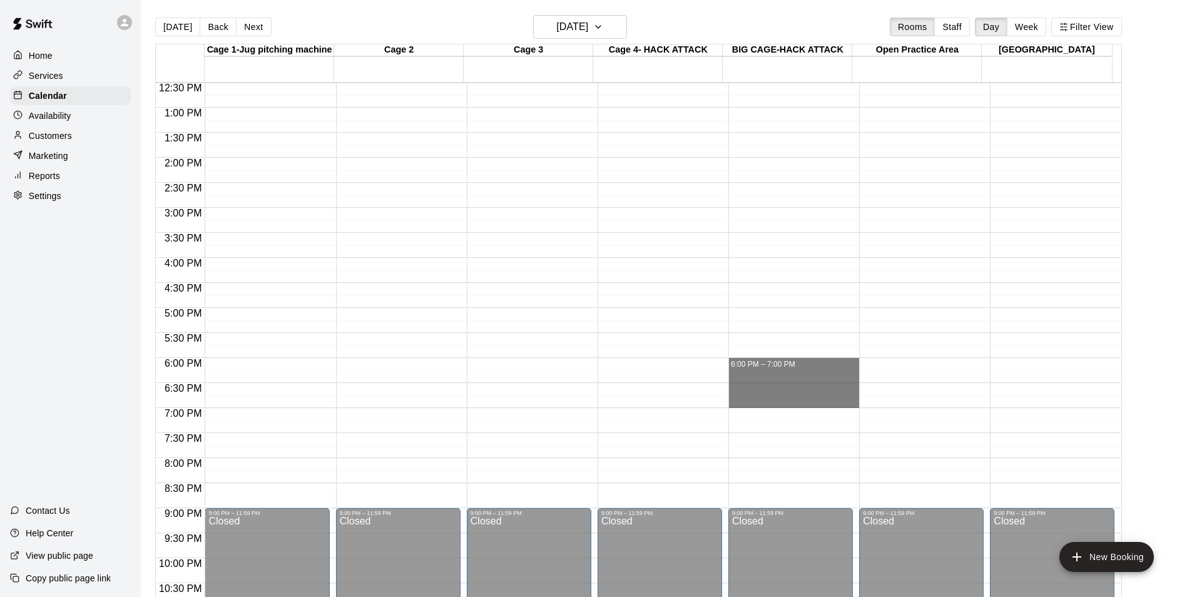
drag, startPoint x: 790, startPoint y: 362, endPoint x: 788, endPoint y: 406, distance: 43.2
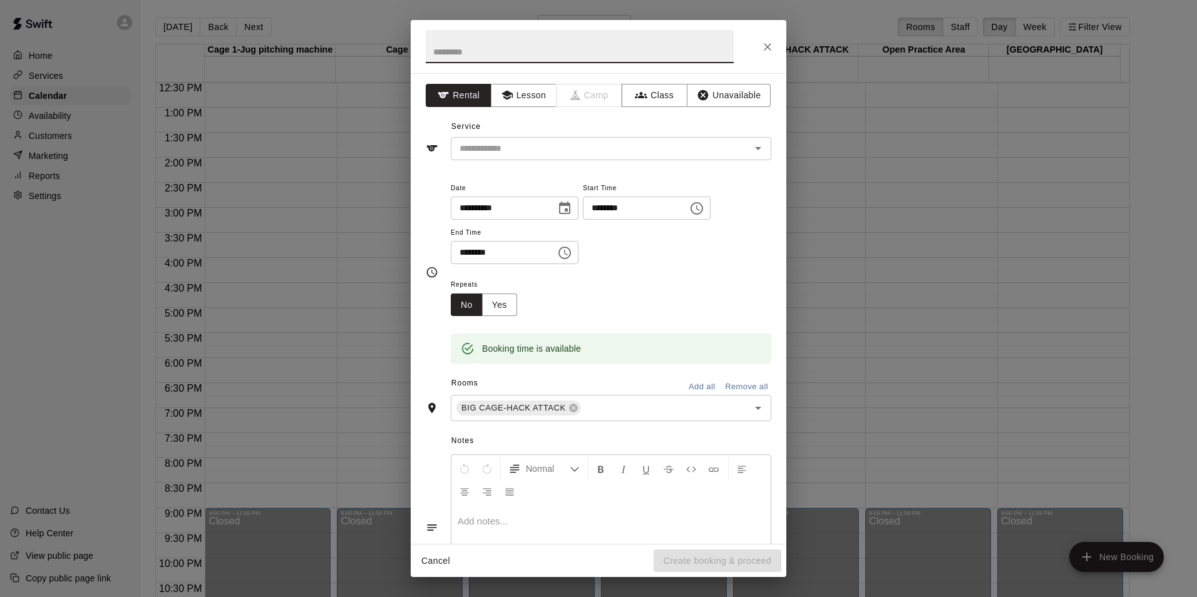
click at [491, 57] on input "text" at bounding box center [580, 46] width 308 height 33
click at [750, 153] on icon "Open" at bounding box center [757, 148] width 15 height 15
type input "**********"
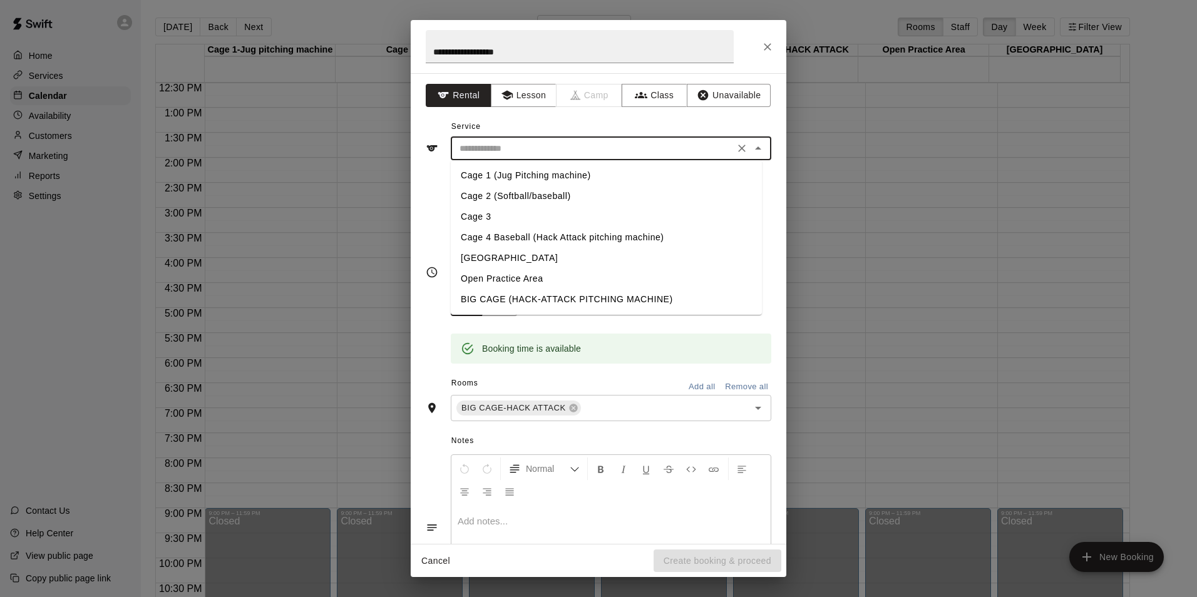
click at [496, 301] on li "BIG CAGE (HACK-ATTACK PITCHING MACHINE)" at bounding box center [606, 299] width 311 height 21
type input "**********"
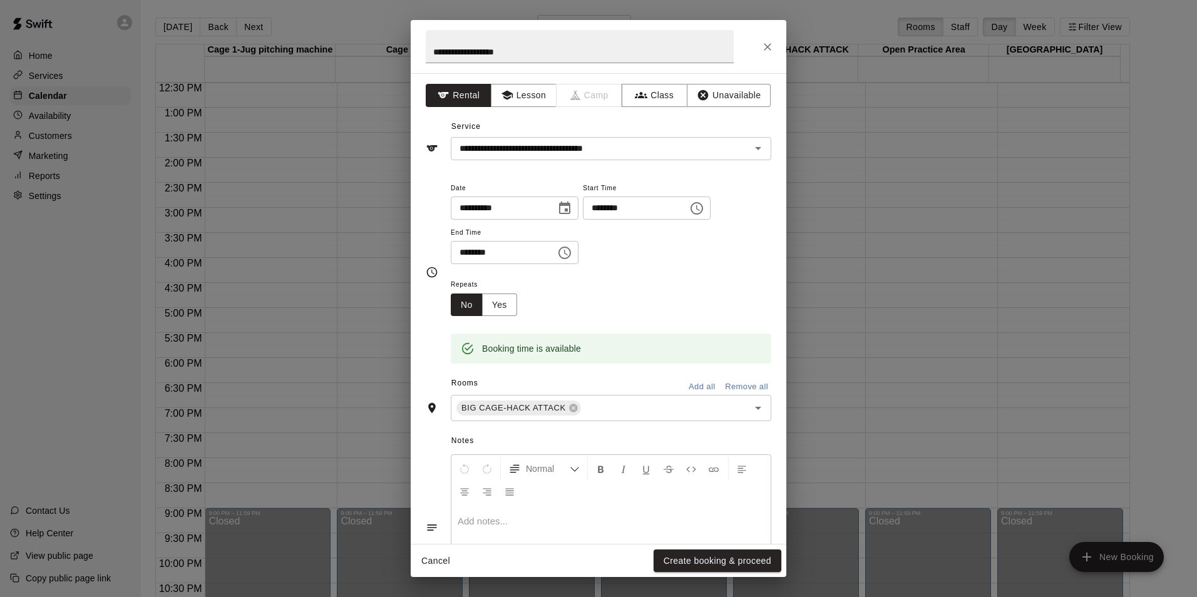
click at [660, 278] on div "Repeats No Yes" at bounding box center [611, 296] width 320 height 39
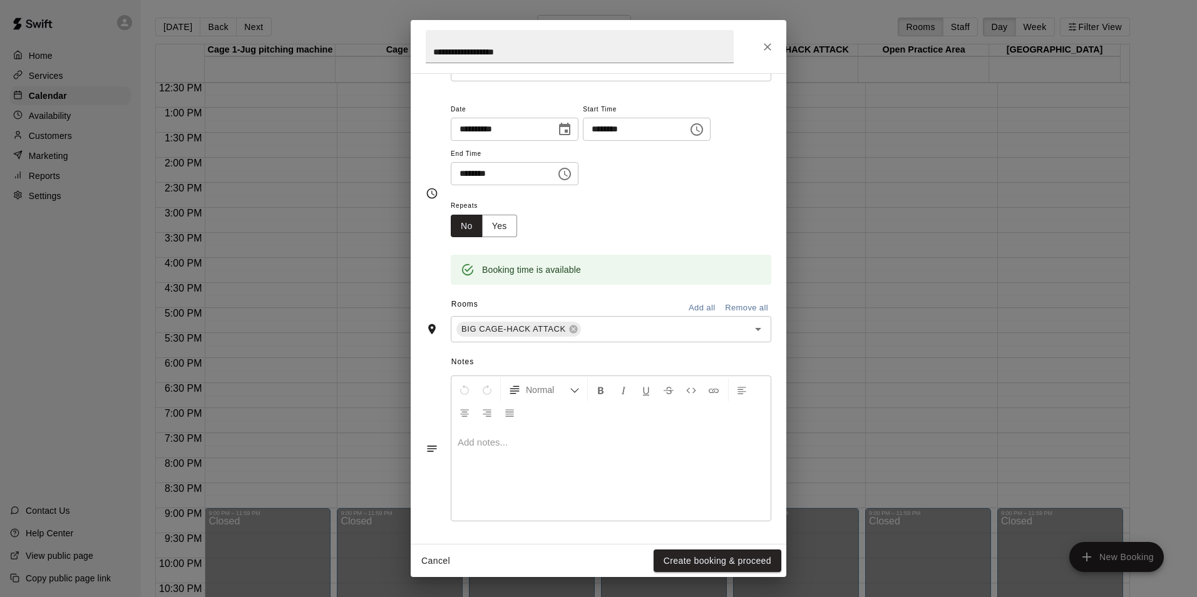
scroll to position [79, 0]
click at [713, 561] on button "Create booking & proceed" at bounding box center [717, 560] width 128 height 23
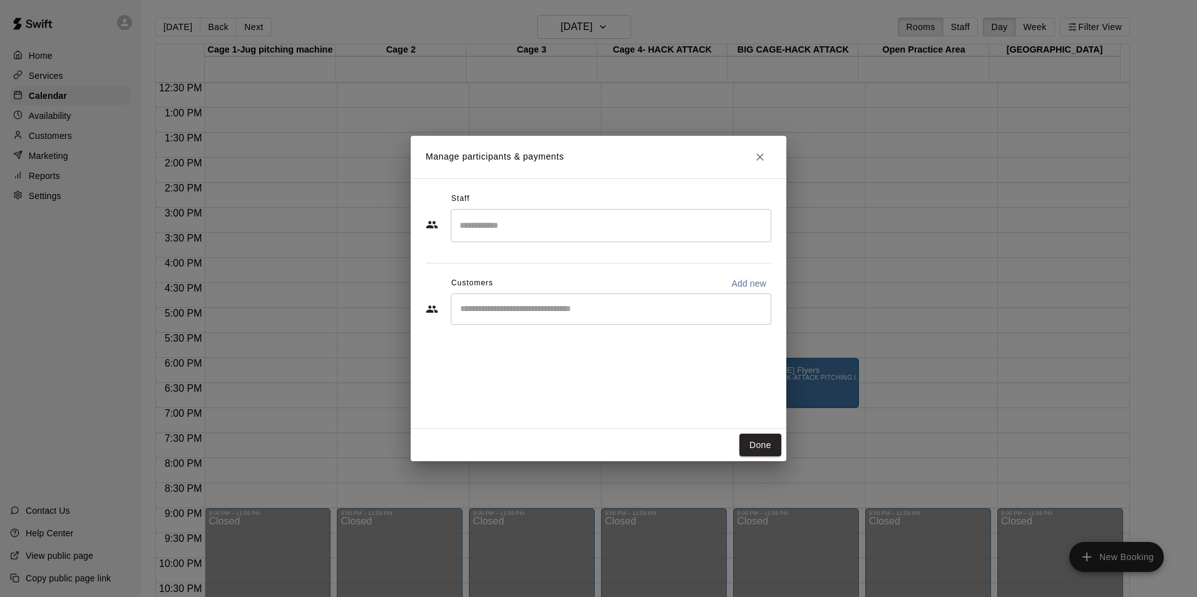
click at [623, 317] on div "​" at bounding box center [611, 308] width 320 height 31
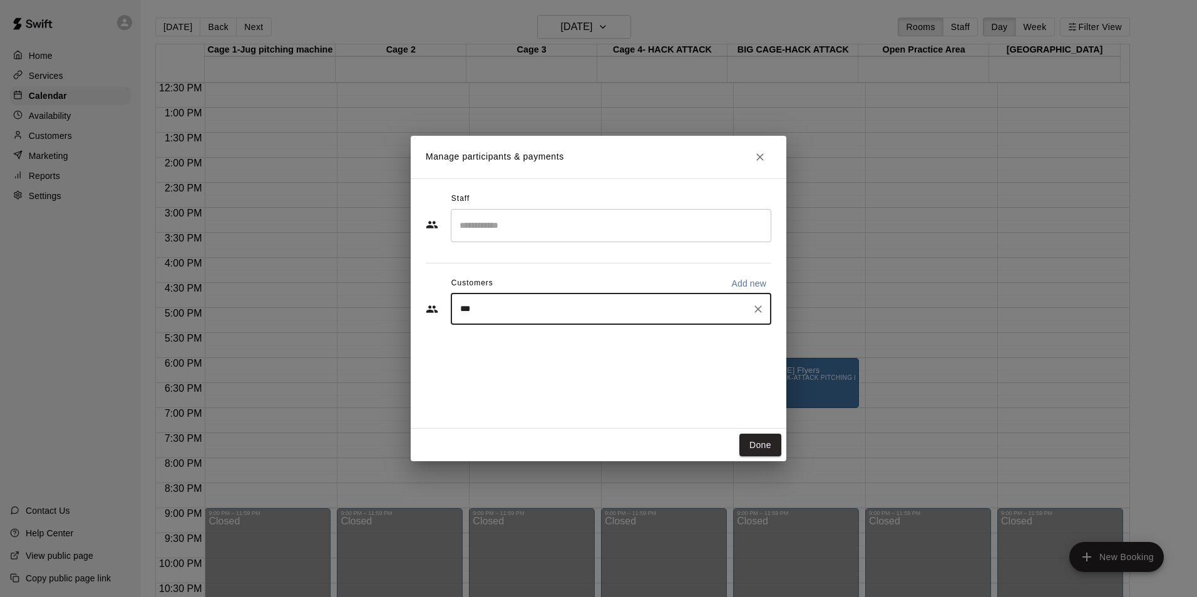
type input "****"
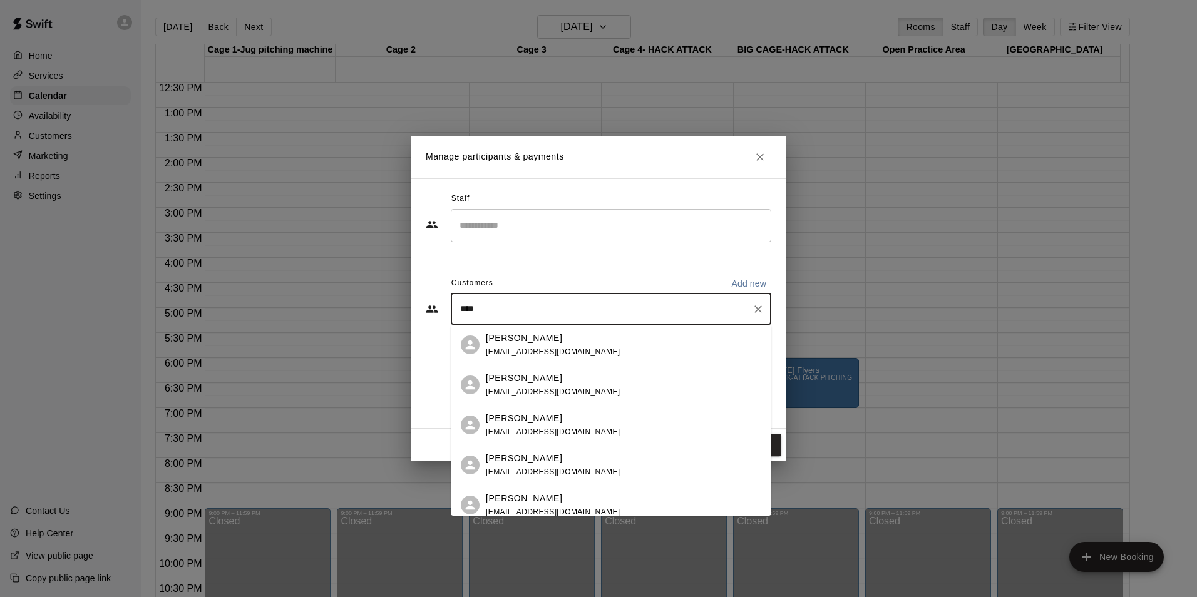
click at [570, 350] on span "[EMAIL_ADDRESS][DOMAIN_NAME]" at bounding box center [553, 351] width 135 height 9
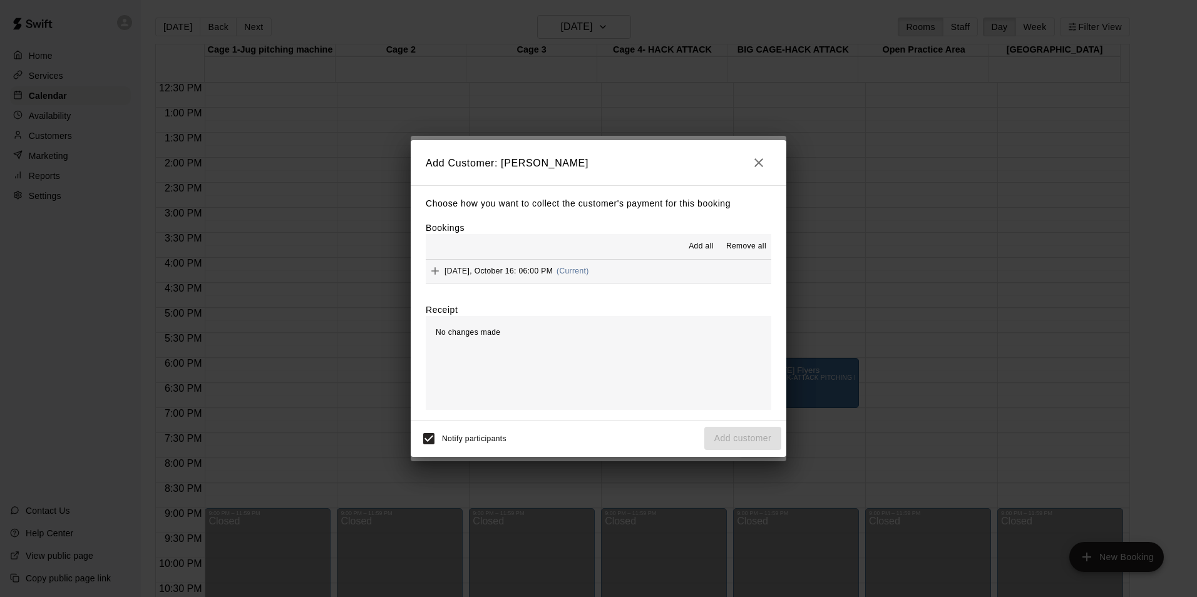
click at [495, 268] on span "[DATE], October 16: 06:00 PM" at bounding box center [498, 271] width 108 height 9
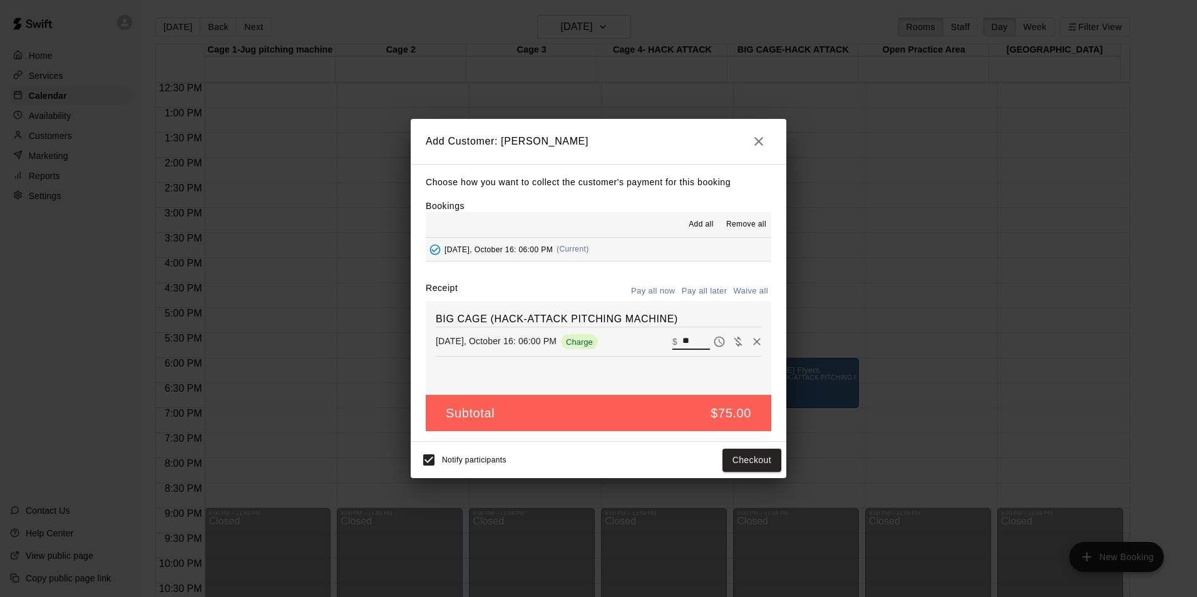
drag, startPoint x: 683, startPoint y: 344, endPoint x: 642, endPoint y: 350, distance: 41.8
click at [642, 350] on div "[DATE], October 16: 06:00 PM Charge ​ $ **" at bounding box center [598, 341] width 325 height 19
type input "*****"
click at [764, 459] on button "Checkout" at bounding box center [751, 460] width 59 height 23
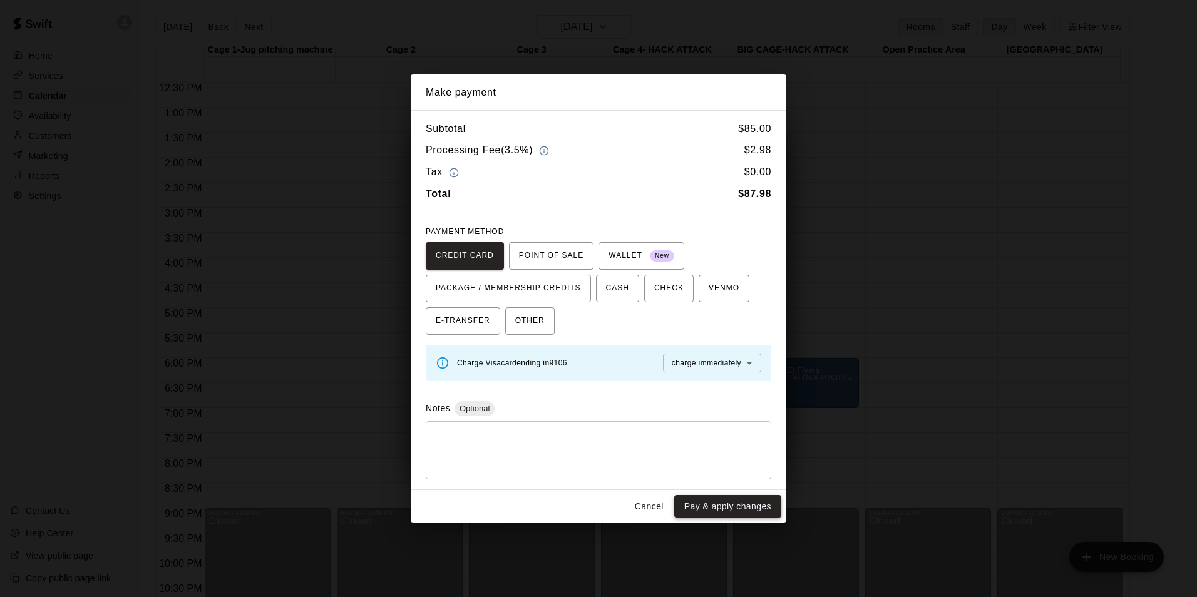
click at [742, 511] on button "Pay & apply changes" at bounding box center [727, 506] width 107 height 23
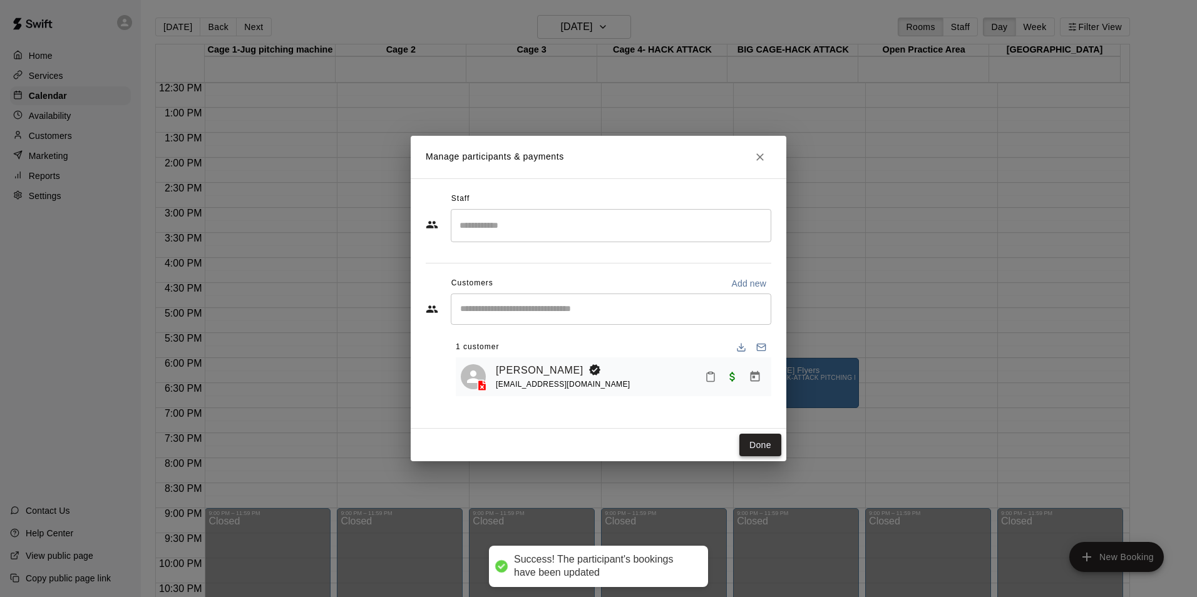
click at [761, 450] on button "Done" at bounding box center [760, 445] width 42 height 23
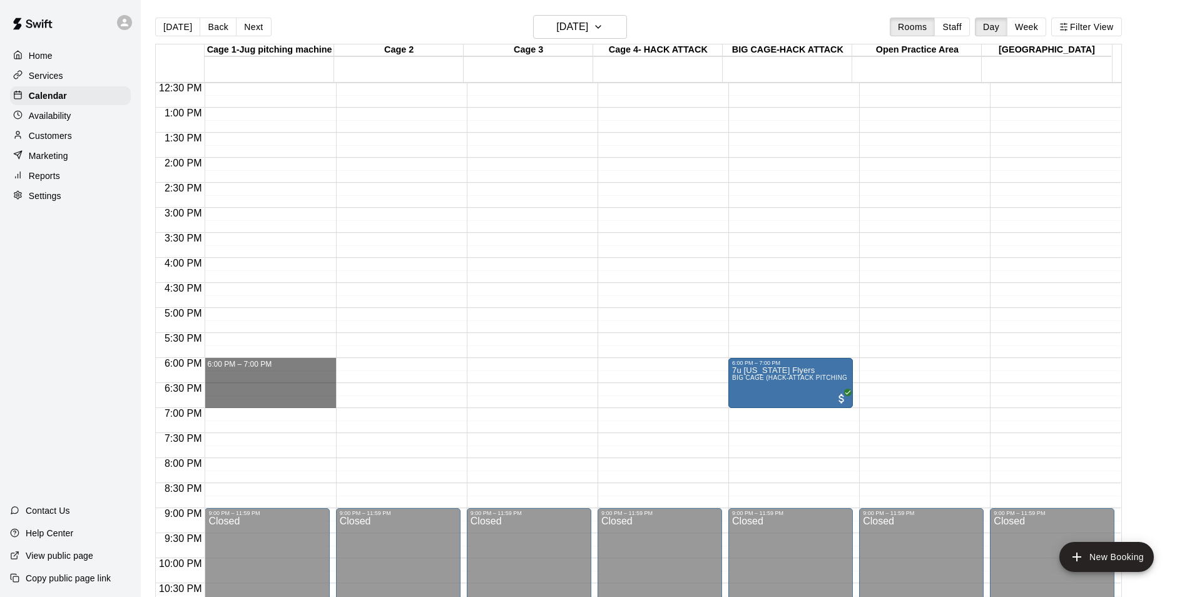
drag, startPoint x: 265, startPoint y: 362, endPoint x: 263, endPoint y: 406, distance: 43.8
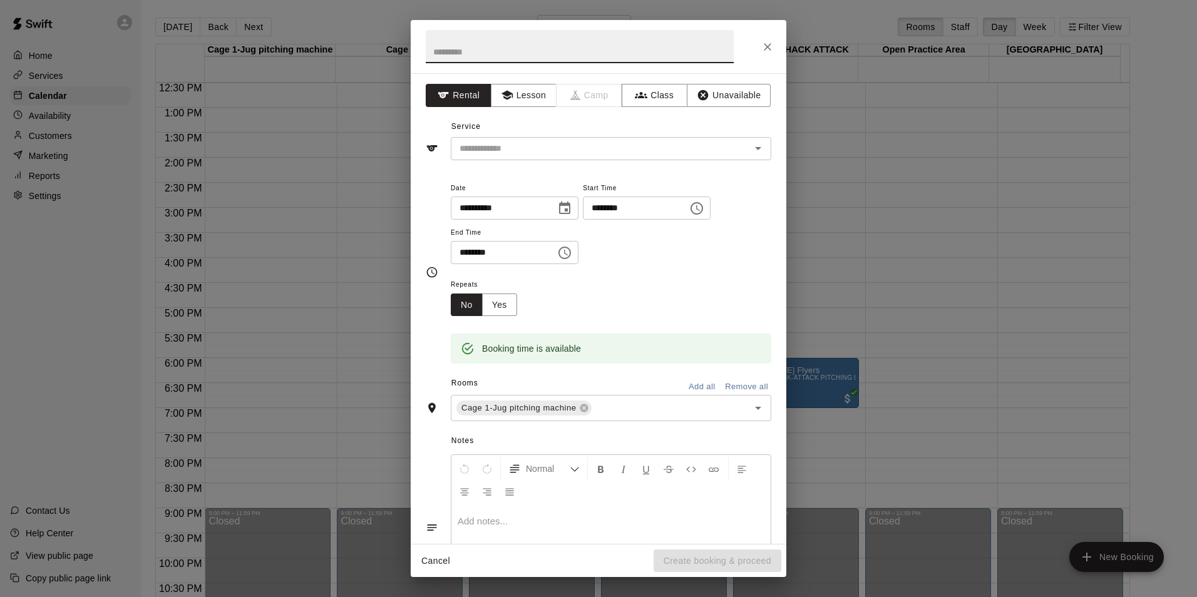
click at [480, 55] on input "text" at bounding box center [580, 46] width 308 height 33
click at [484, 53] on input "**********" at bounding box center [580, 46] width 308 height 33
type input "**********"
click at [694, 119] on div "Service ​" at bounding box center [598, 138] width 345 height 43
click at [750, 150] on icon "Open" at bounding box center [757, 148] width 15 height 15
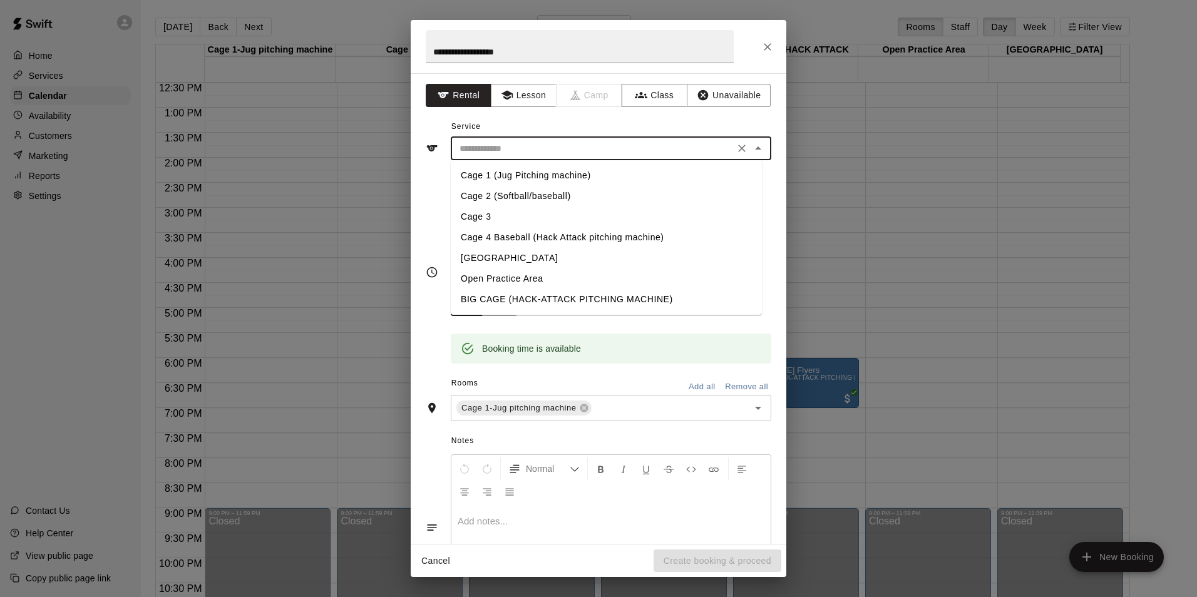
click at [533, 171] on li "Cage 1 (Jug Pitching machine)" at bounding box center [606, 175] width 311 height 21
type input "**********"
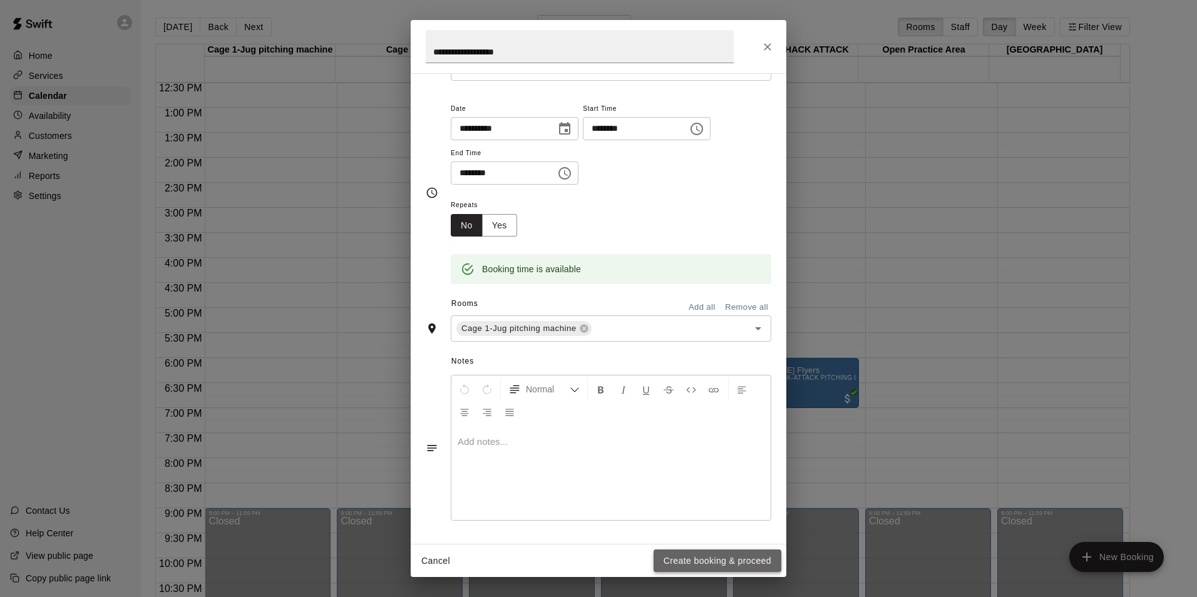
click at [712, 560] on button "Create booking & proceed" at bounding box center [717, 560] width 128 height 23
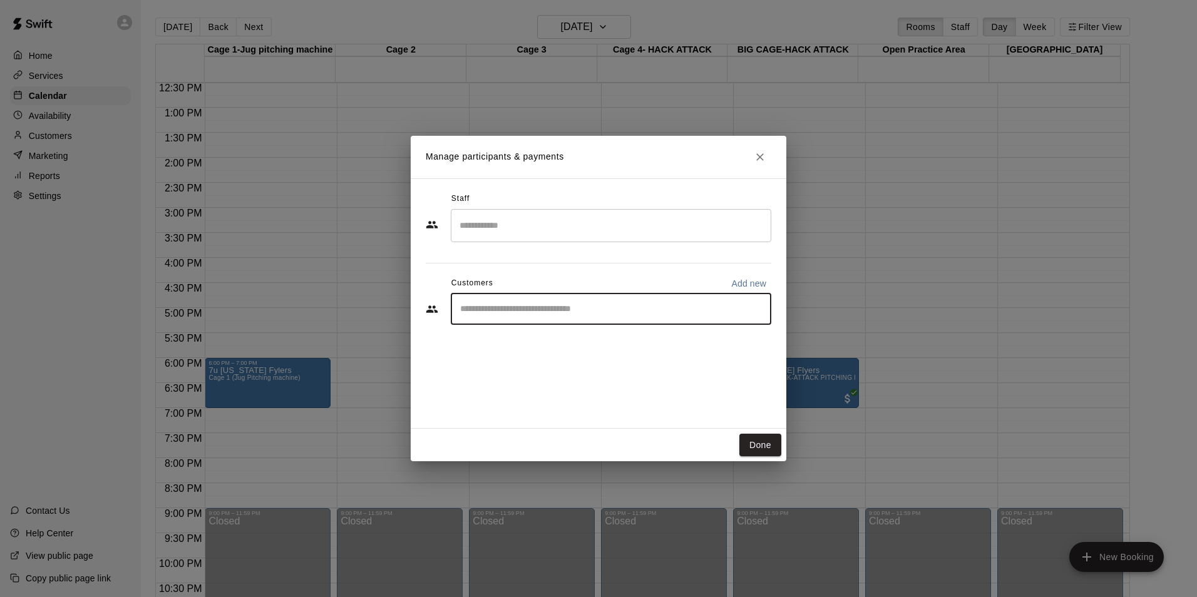
click at [536, 314] on input "Start typing to search customers..." at bounding box center [610, 309] width 309 height 13
type input "****"
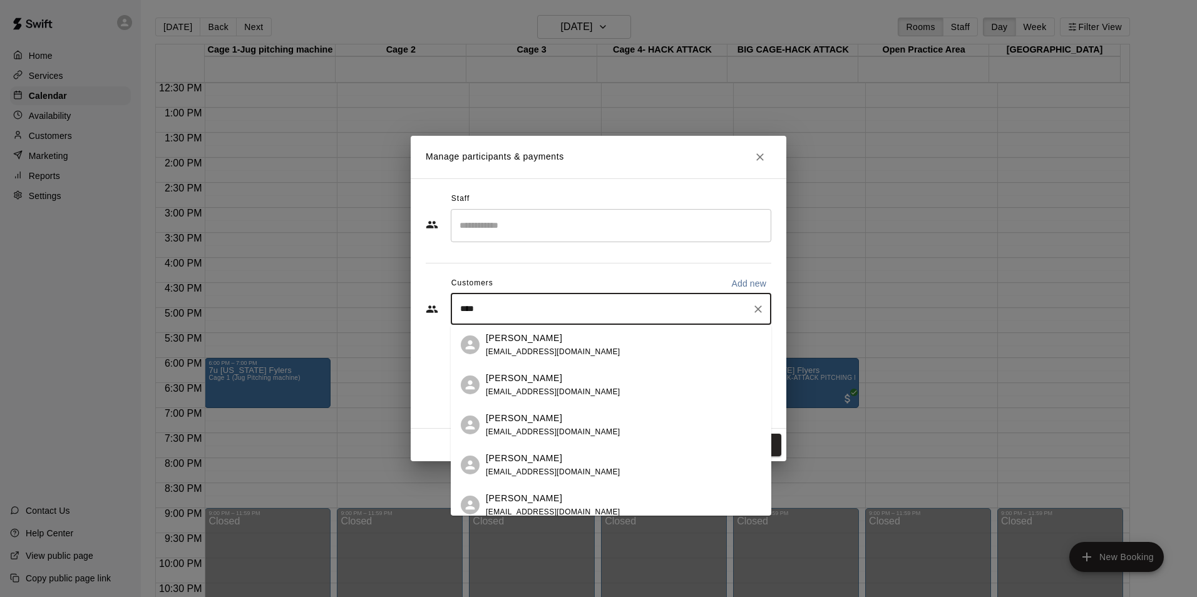
click at [541, 335] on div "[PERSON_NAME]" at bounding box center [553, 338] width 135 height 13
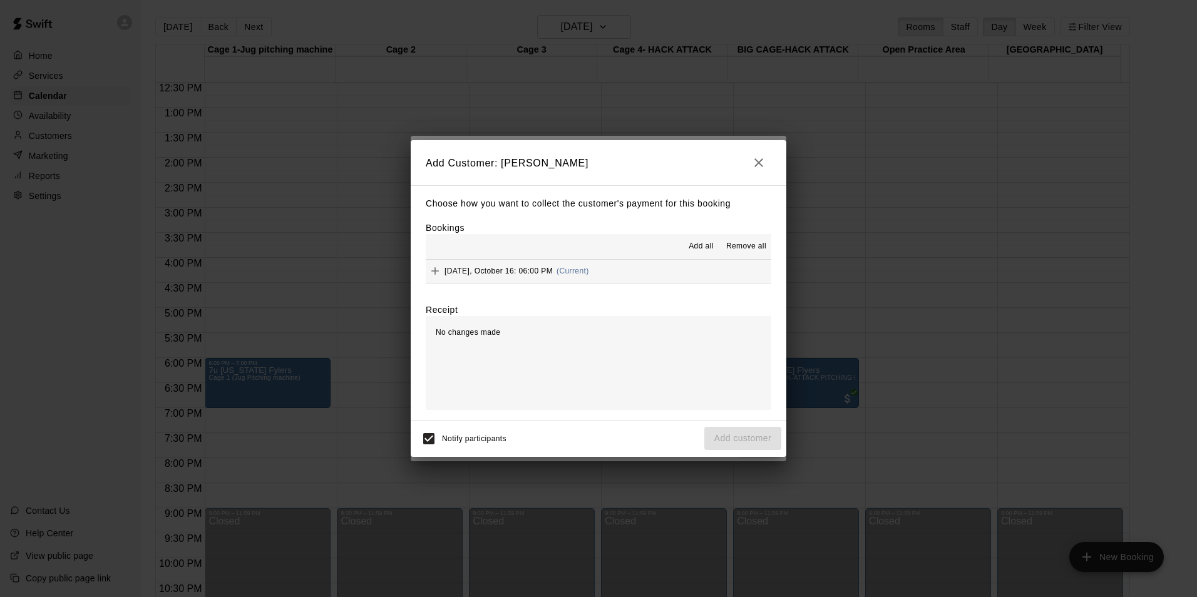
click at [495, 268] on span "[DATE], October 16: 06:00 PM" at bounding box center [498, 271] width 108 height 9
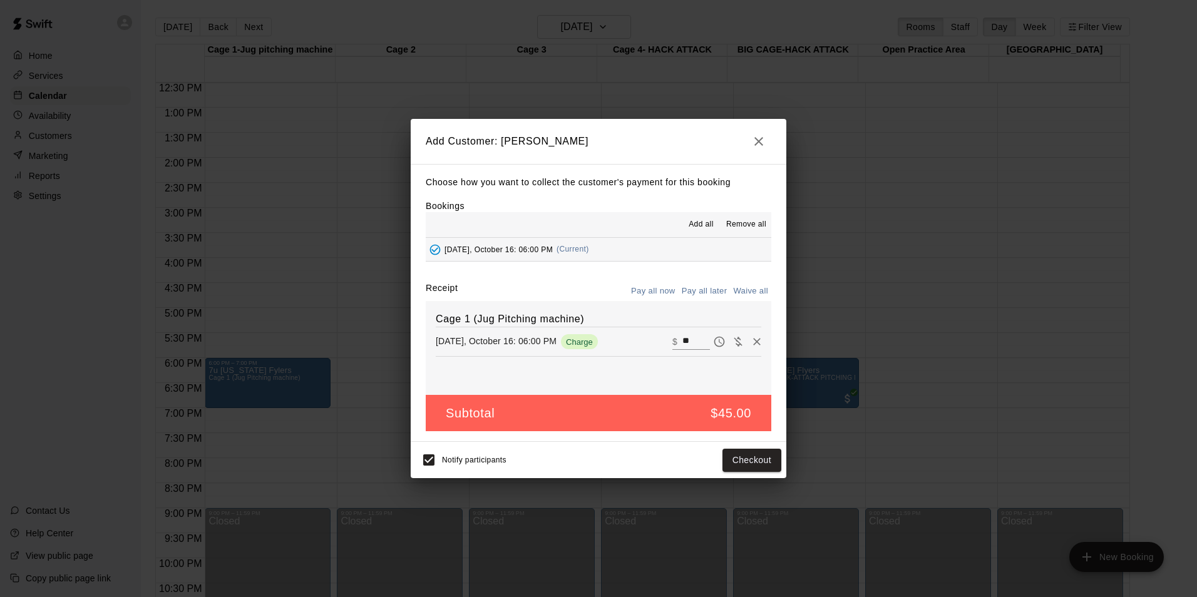
click at [745, 288] on button "Waive all" at bounding box center [750, 291] width 41 height 19
type input "*"
click at [739, 459] on button "Add customer" at bounding box center [742, 460] width 77 height 23
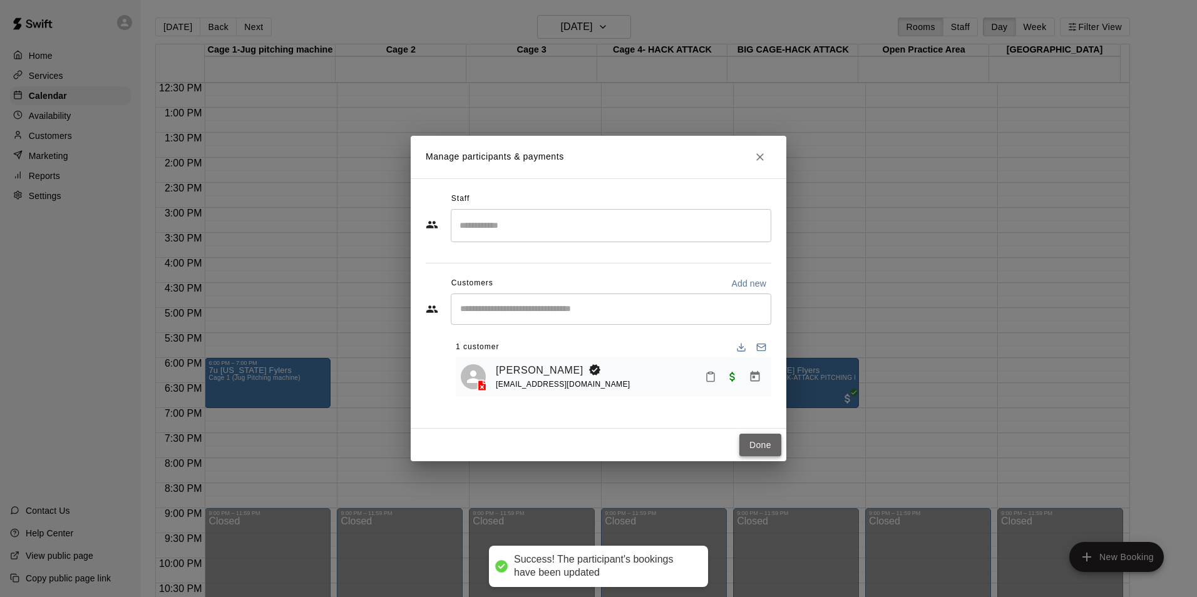
click at [762, 446] on button "Done" at bounding box center [760, 445] width 42 height 23
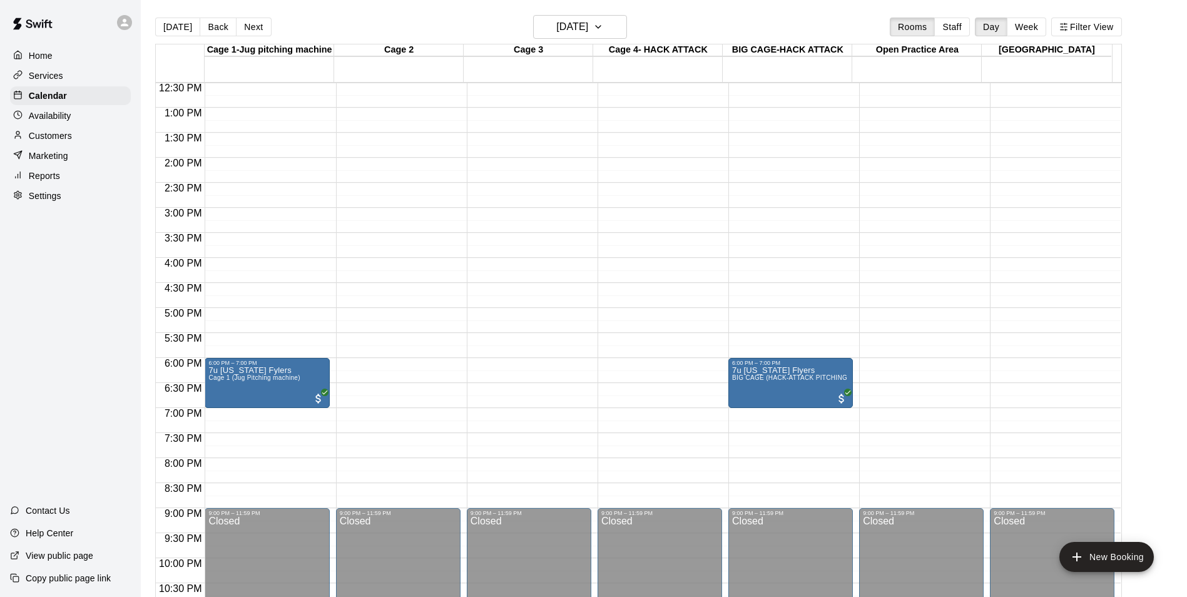
click at [431, 20] on div "[DATE] Back [DATE][DATE] Rooms Staff Day Week Filter View" at bounding box center [638, 29] width 967 height 29
click at [324, 16] on div "[DATE] Back [DATE][DATE] Rooms Staff Day Week Filter View" at bounding box center [638, 29] width 967 height 29
click at [700, 21] on div "[DATE] Back [DATE][DATE] Rooms Staff Day Week Filter View" at bounding box center [638, 29] width 967 height 29
click at [351, 18] on div "[DATE] Back [DATE][DATE] Rooms Staff Day Week Filter View" at bounding box center [638, 29] width 967 height 29
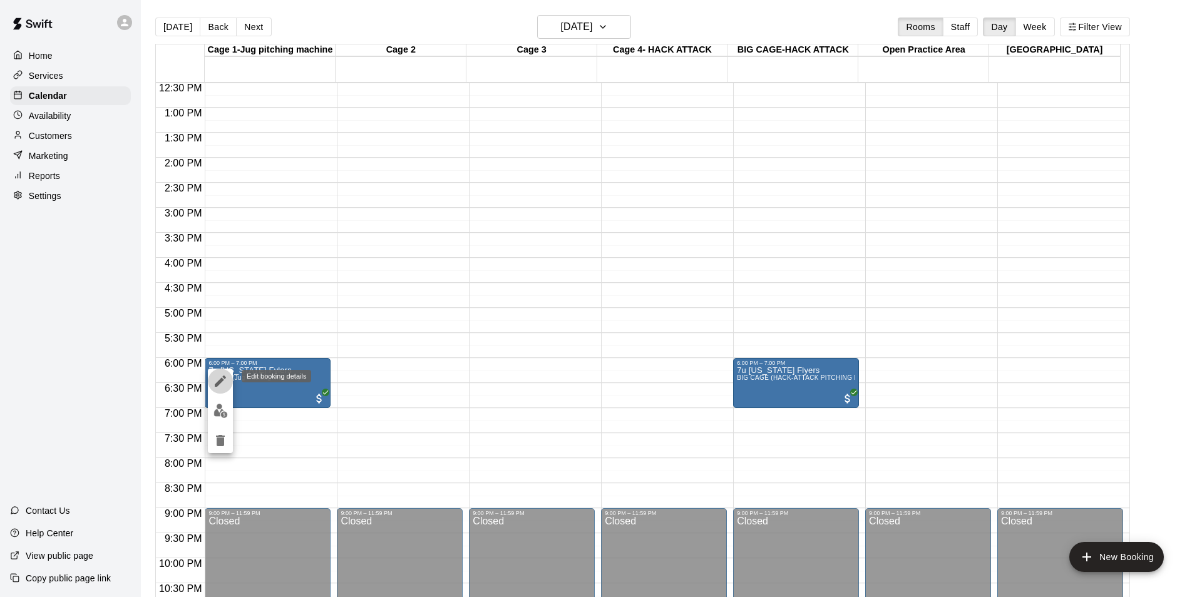
click at [221, 379] on icon "edit" at bounding box center [220, 380] width 11 height 11
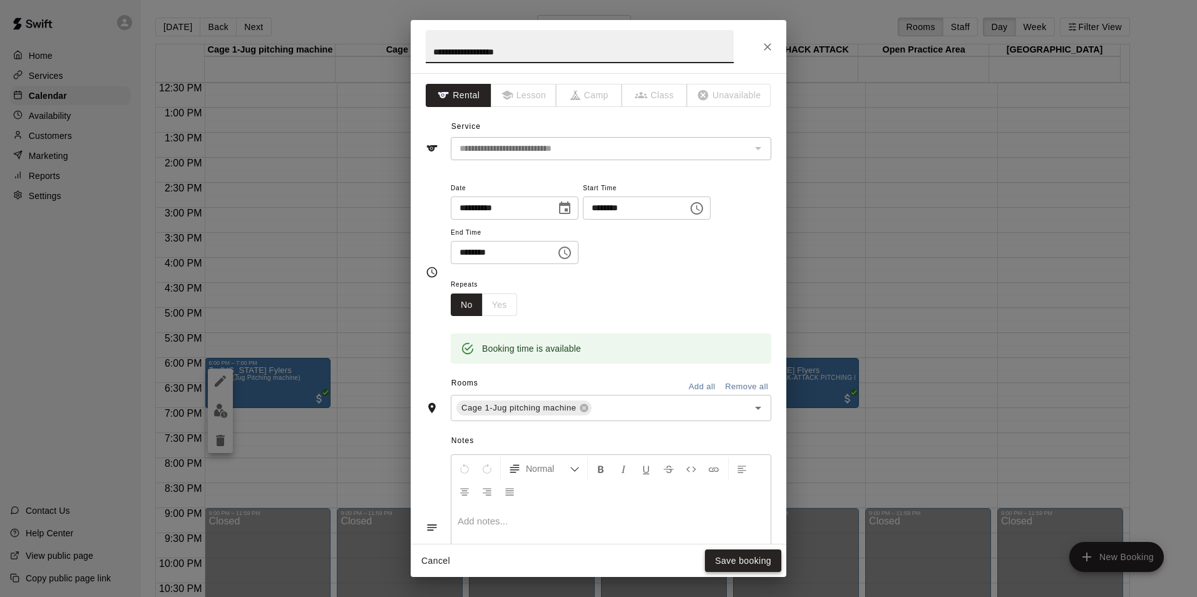
type input "**********"
click at [734, 559] on button "Save booking" at bounding box center [743, 560] width 76 height 23
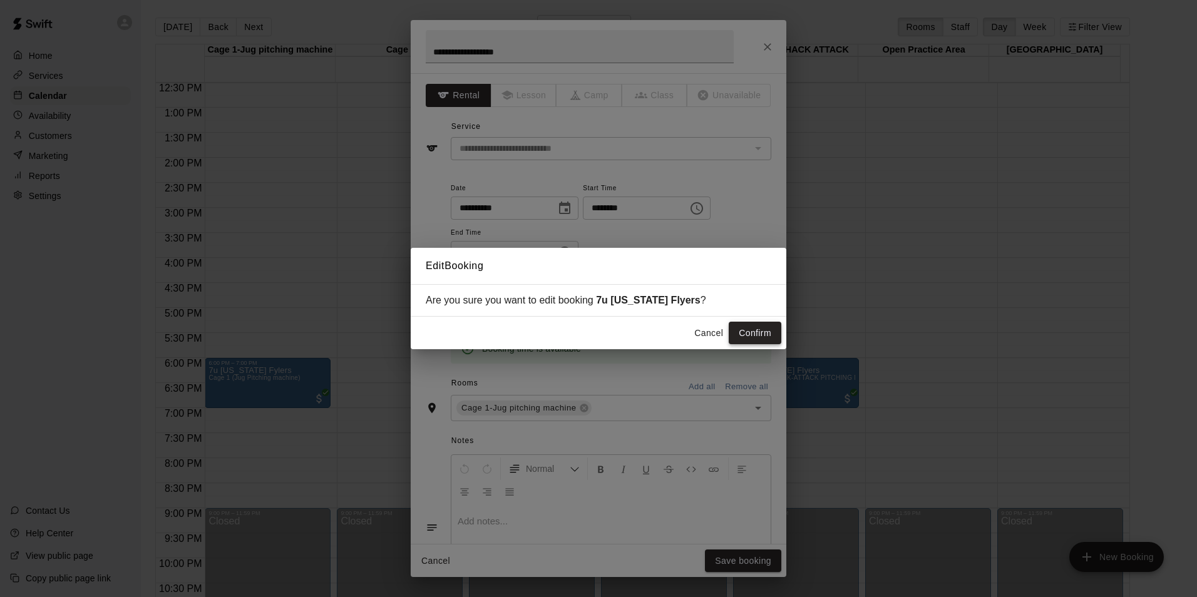
click at [764, 323] on button "Confirm" at bounding box center [754, 333] width 53 height 23
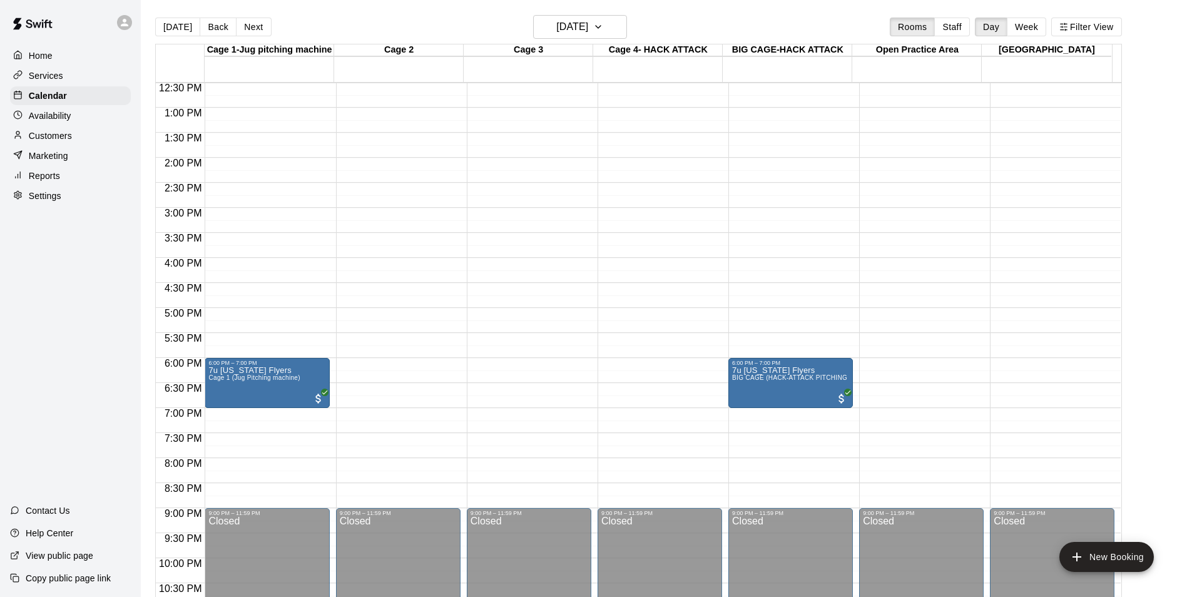
click at [376, 25] on div "[DATE] Back [DATE][DATE] Rooms Staff Day Week Filter View" at bounding box center [638, 29] width 967 height 29
click at [712, 15] on div "[DATE] Back [DATE][DATE] Rooms Staff Day Week Filter View" at bounding box center [638, 29] width 967 height 29
